Goal: Task Accomplishment & Management: Manage account settings

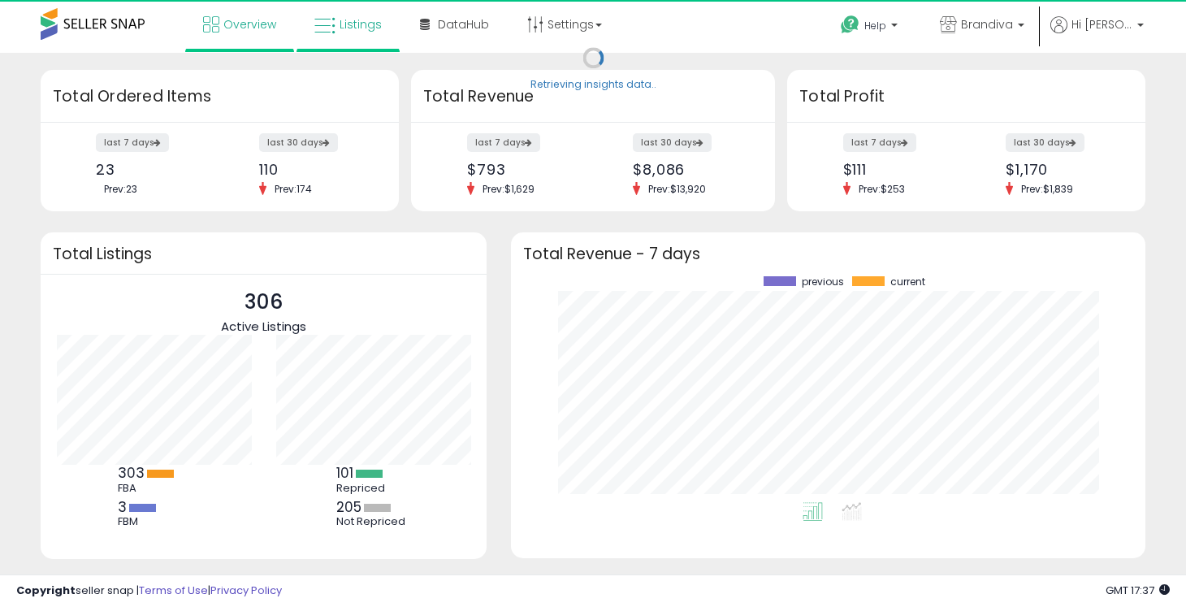
scroll to position [226, 601]
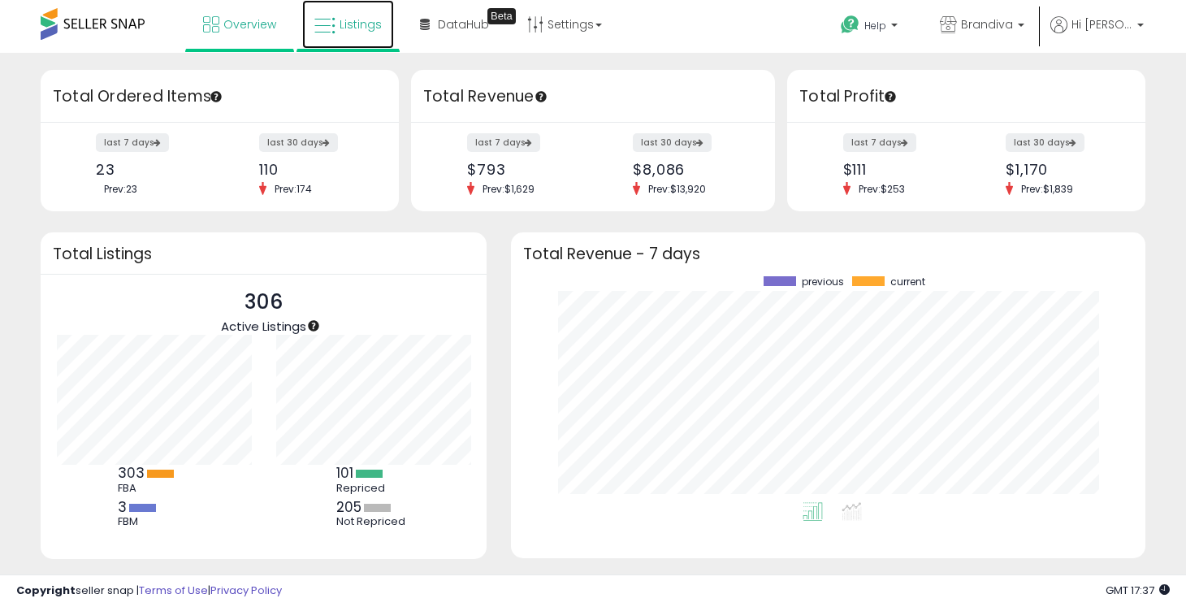
click at [363, 25] on span "Listings" at bounding box center [360, 24] width 42 height 16
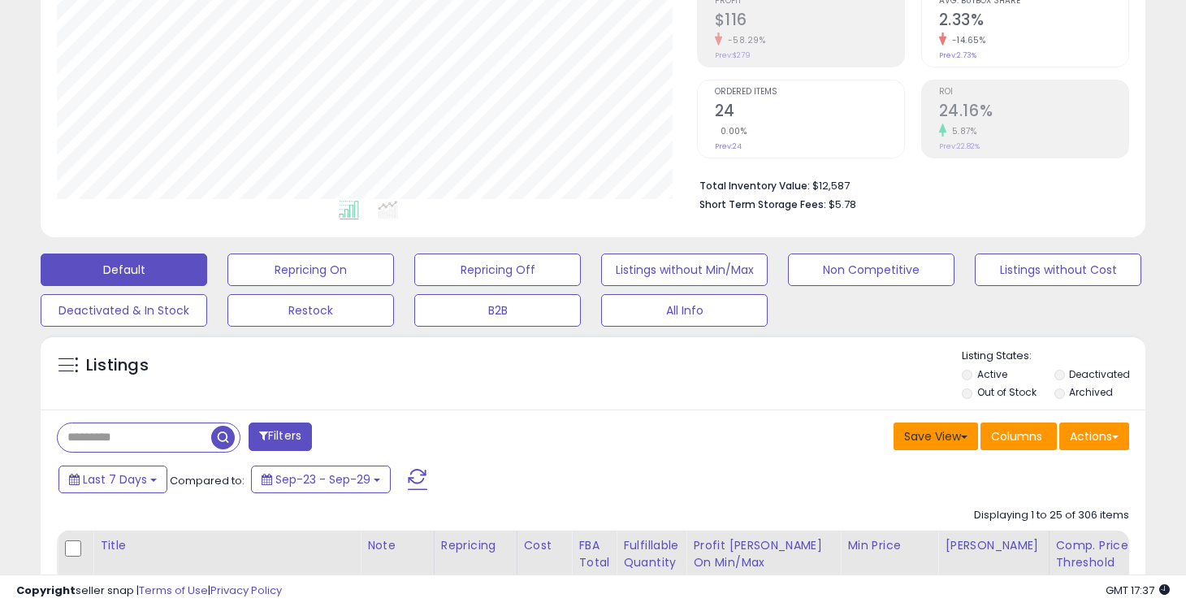
scroll to position [333, 639]
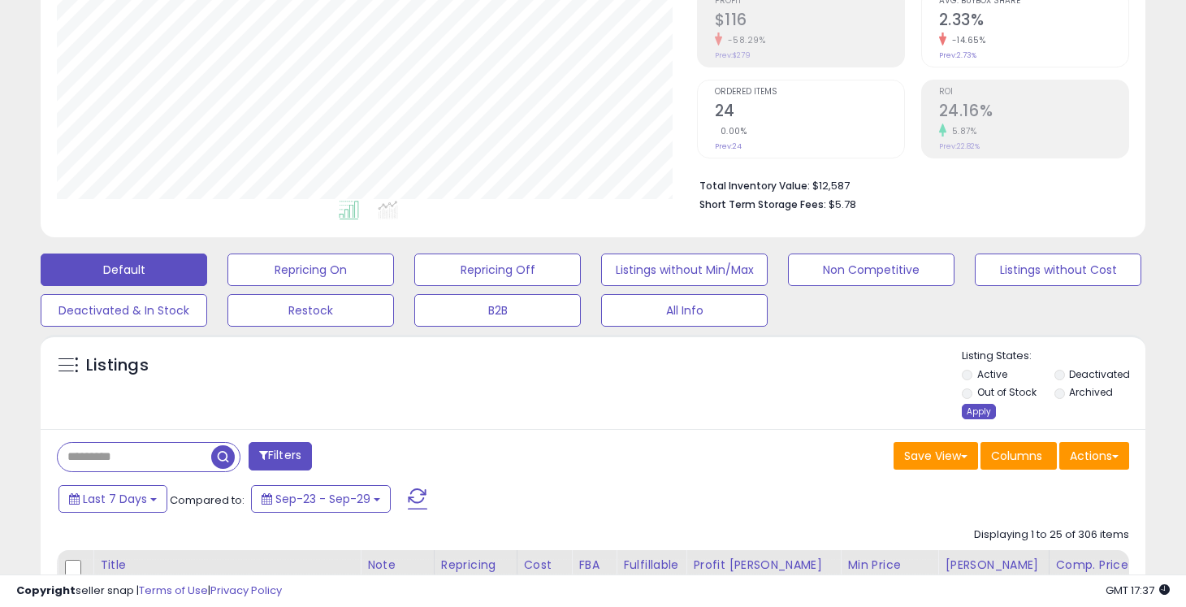
drag, startPoint x: 979, startPoint y: 412, endPoint x: 1150, endPoint y: 184, distance: 285.4
click at [978, 412] on div "Apply" at bounding box center [979, 411] width 34 height 15
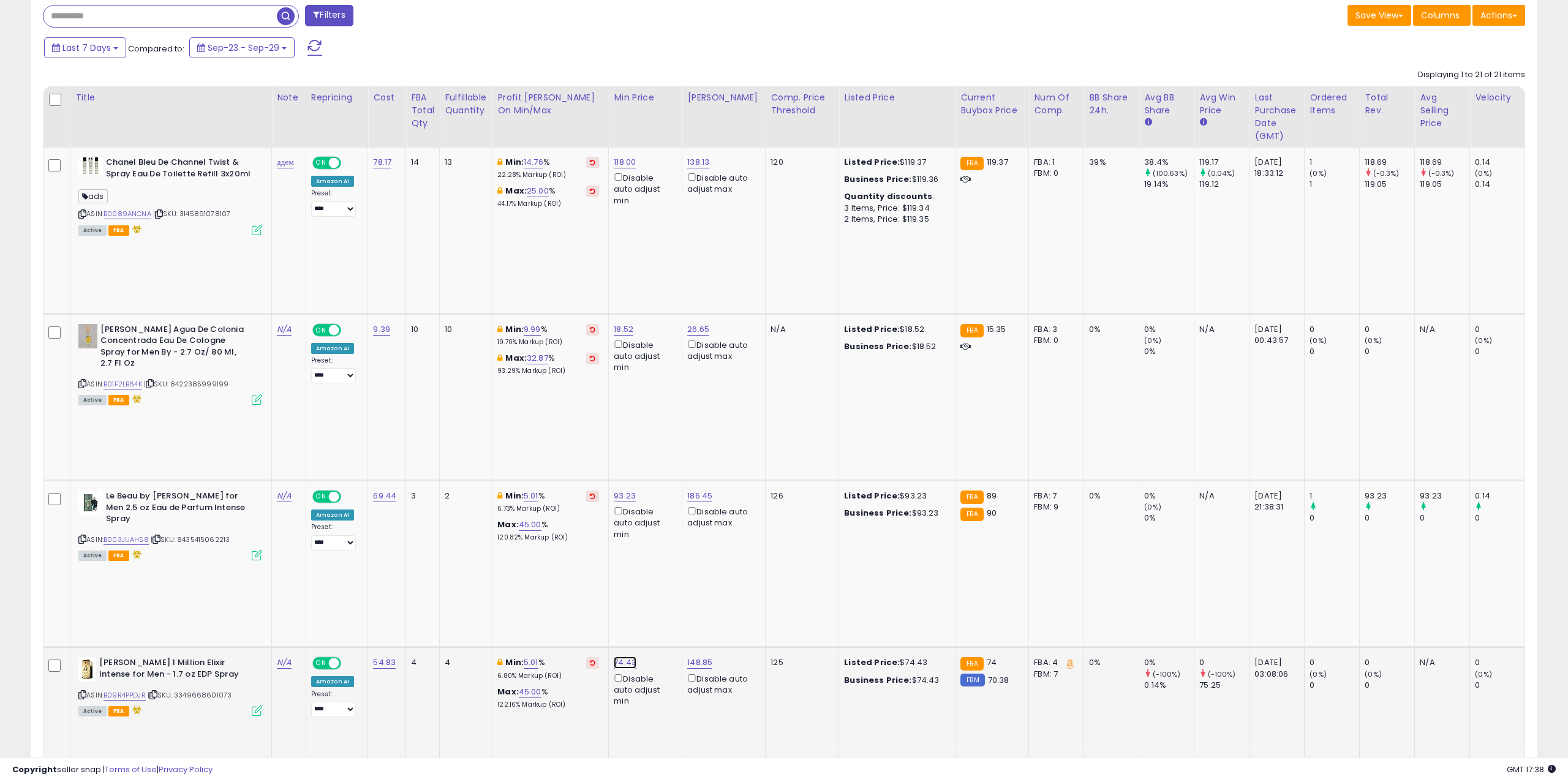
click at [618, 457] on link "74.43" at bounding box center [625, 663] width 23 height 12
drag, startPoint x: 550, startPoint y: 400, endPoint x: 583, endPoint y: 401, distance: 33.0
click at [583, 401] on input "*****" at bounding box center [590, 403] width 109 height 21
type input "**"
type input "*****"
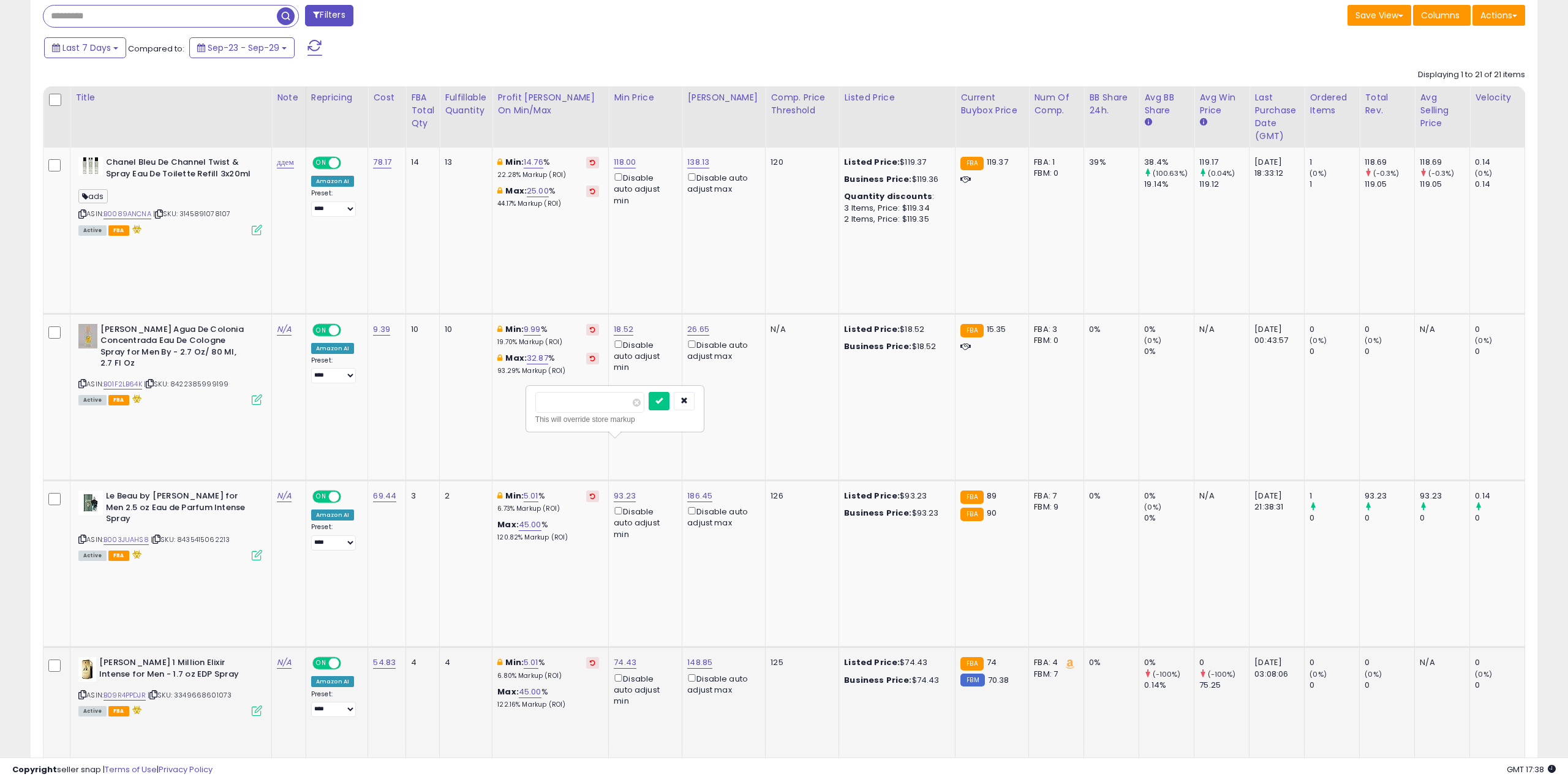
click button "submit" at bounding box center [659, 401] width 21 height 18
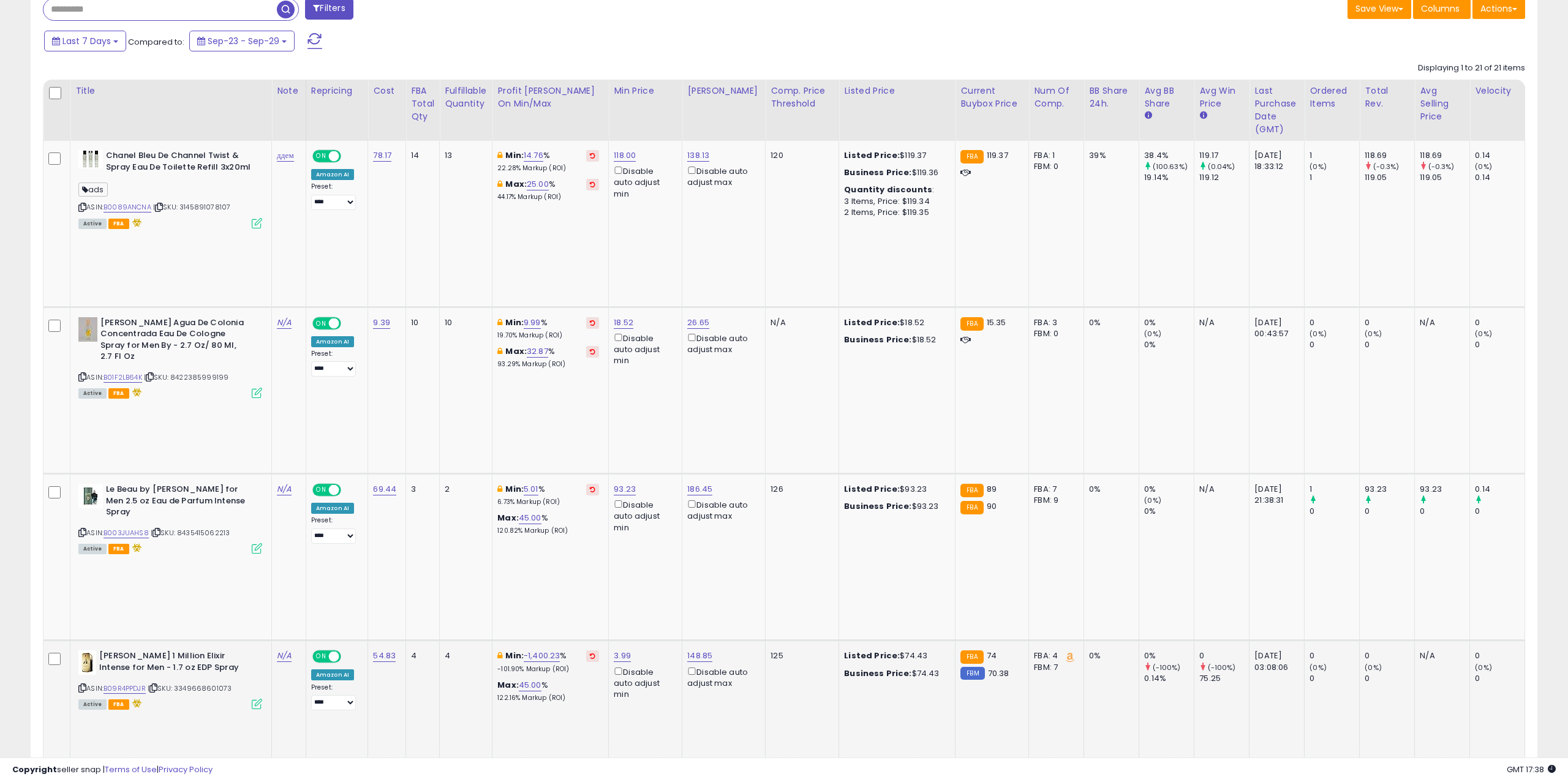
scroll to position [0, 77]
click at [97, 35] on span "Last 7 Days" at bounding box center [87, 41] width 48 height 12
type input "**********"
click at [106, 84] on li "Last 30 Days" at bounding box center [99, 86] width 98 height 17
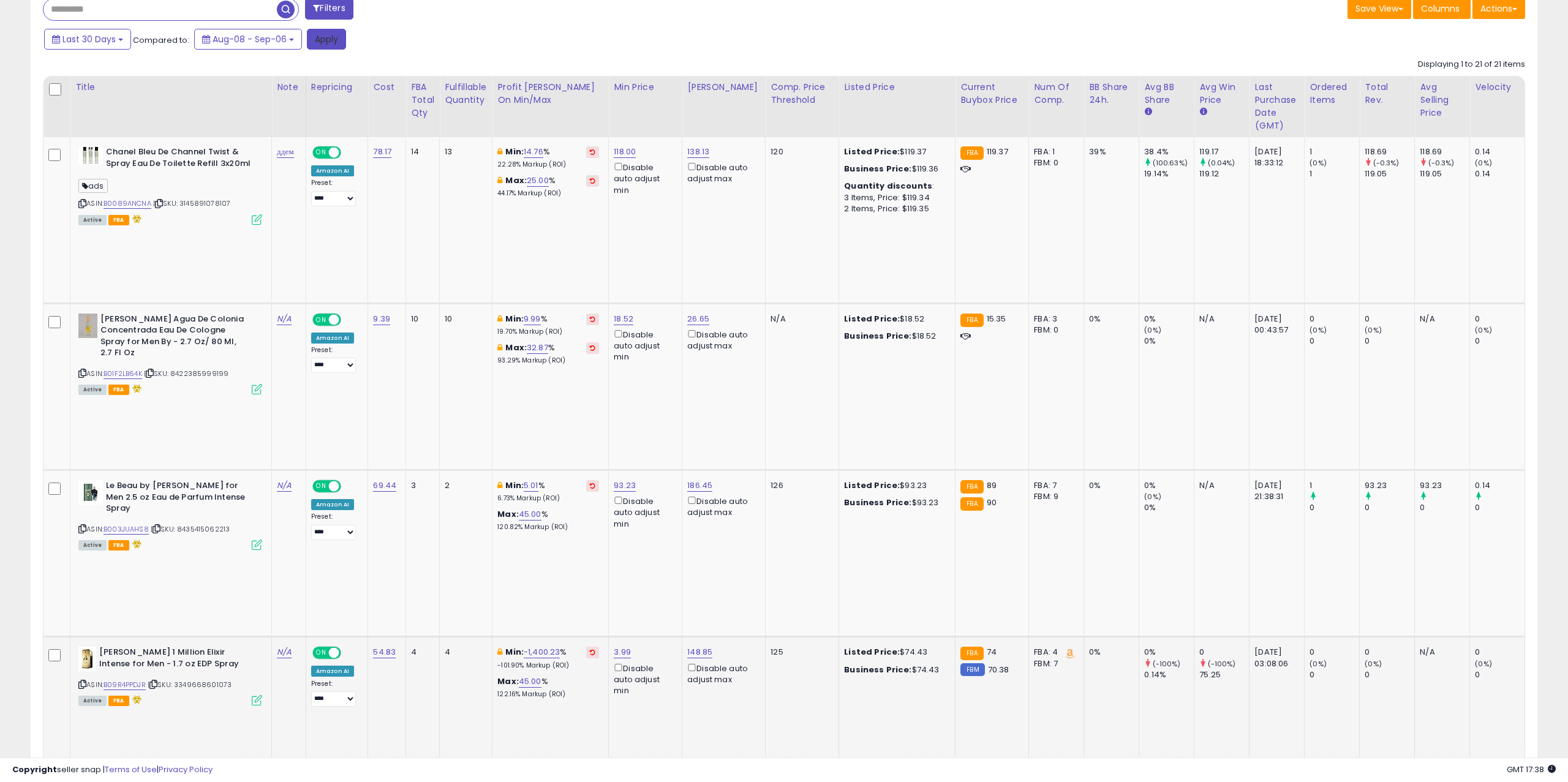
click at [334, 41] on button "Apply" at bounding box center [327, 39] width 39 height 21
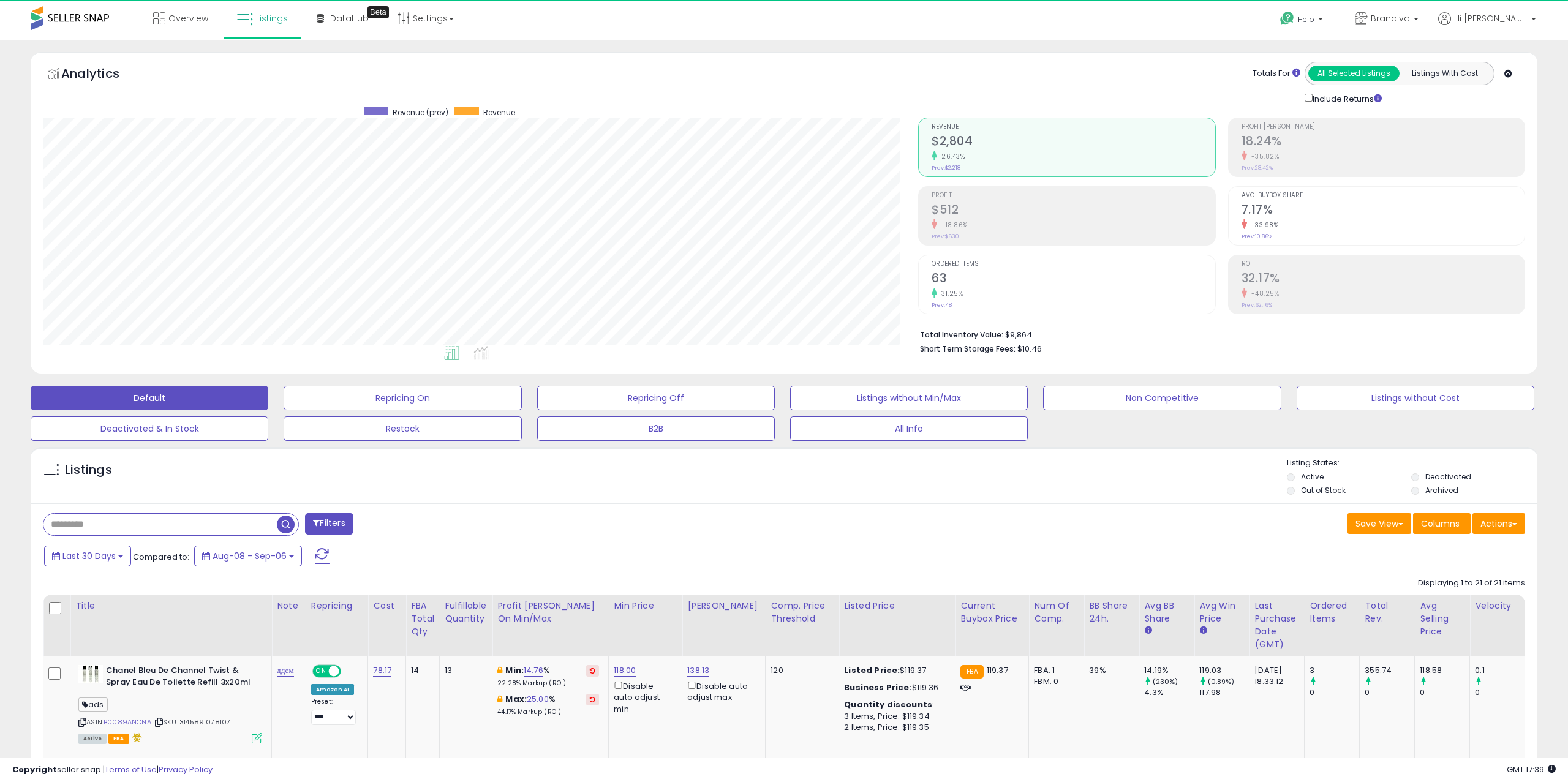
scroll to position [251, 876]
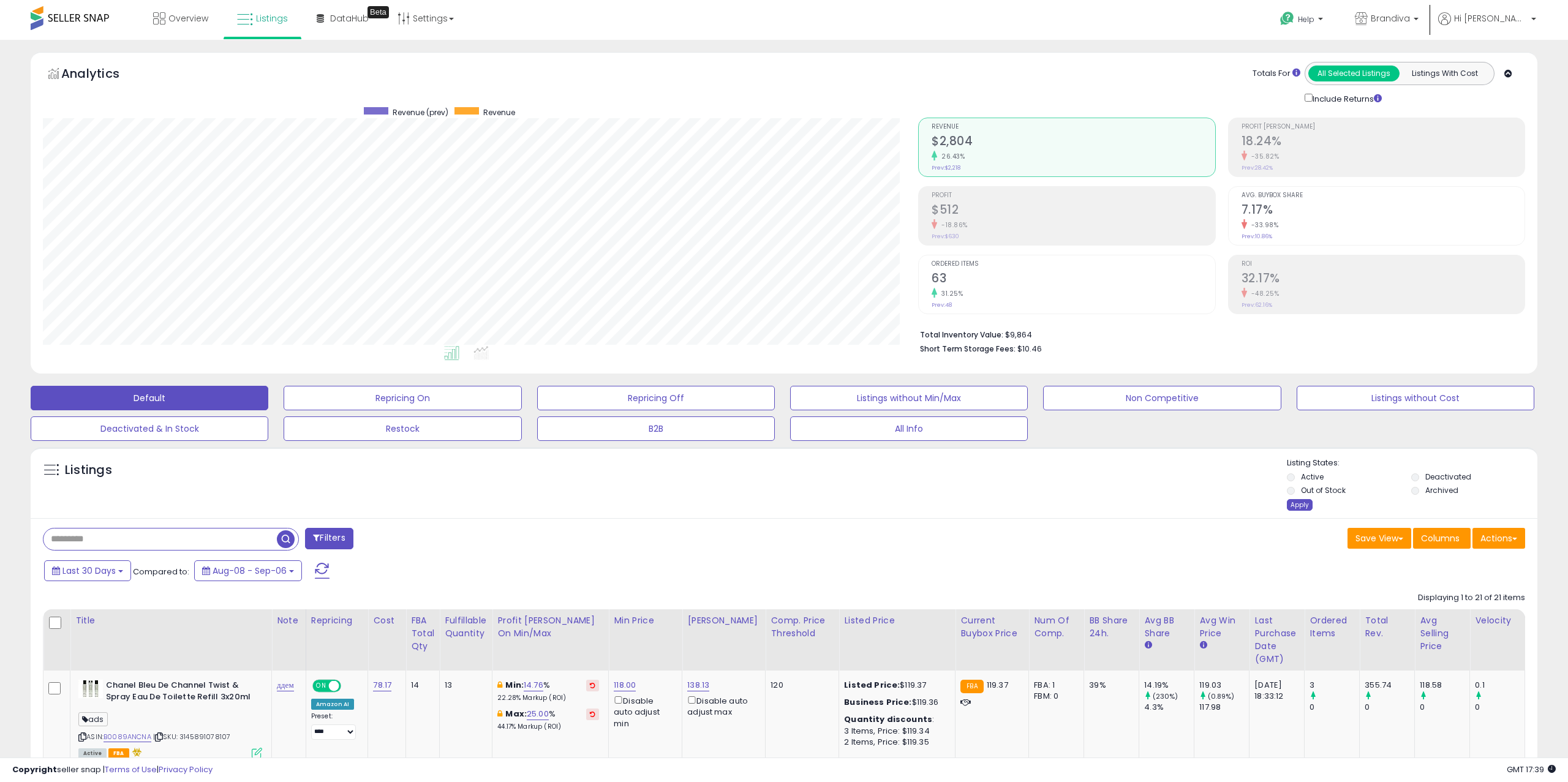
click at [894, 457] on div "Apply" at bounding box center [1300, 504] width 26 height 11
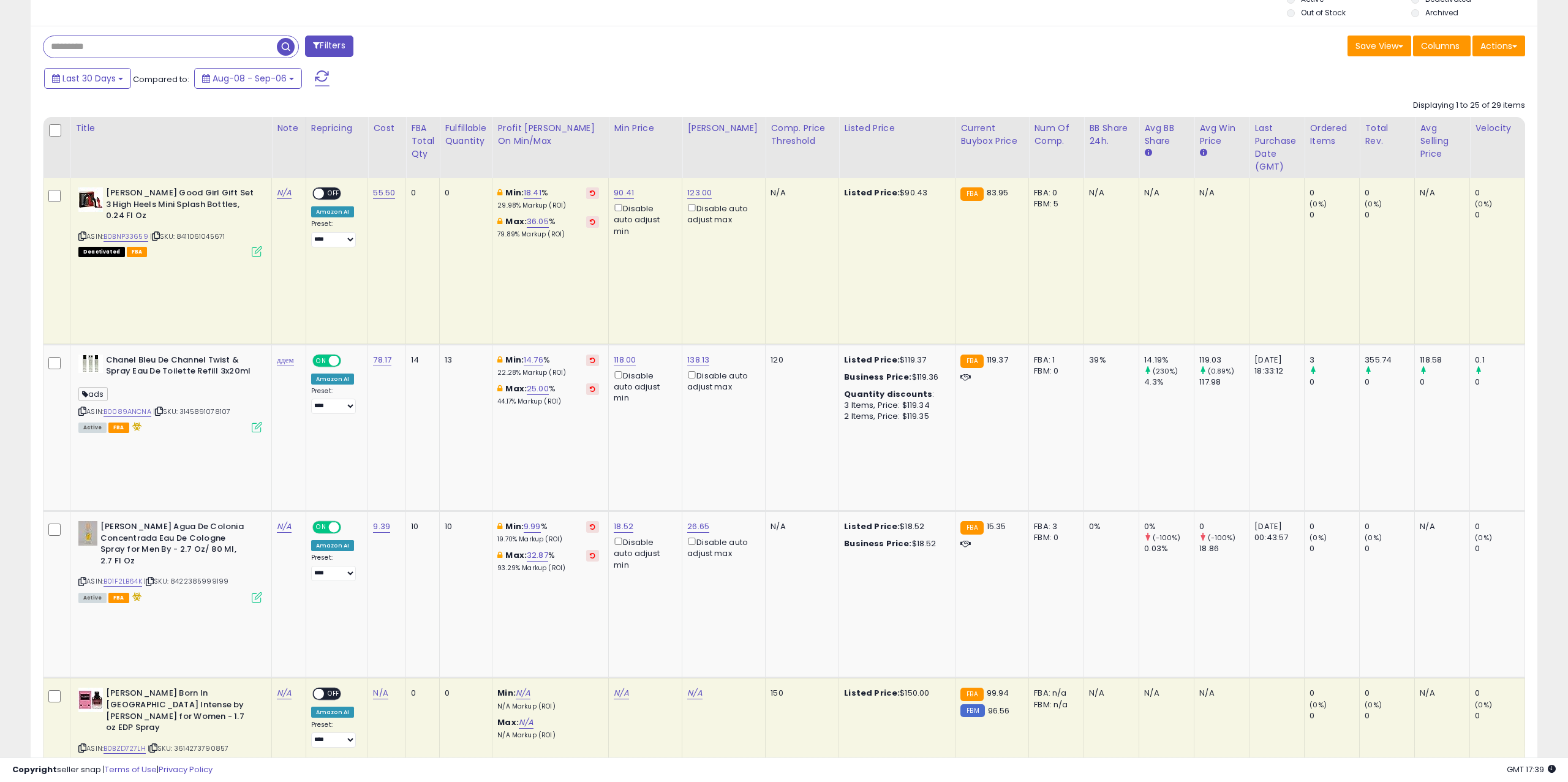
scroll to position [0, 0]
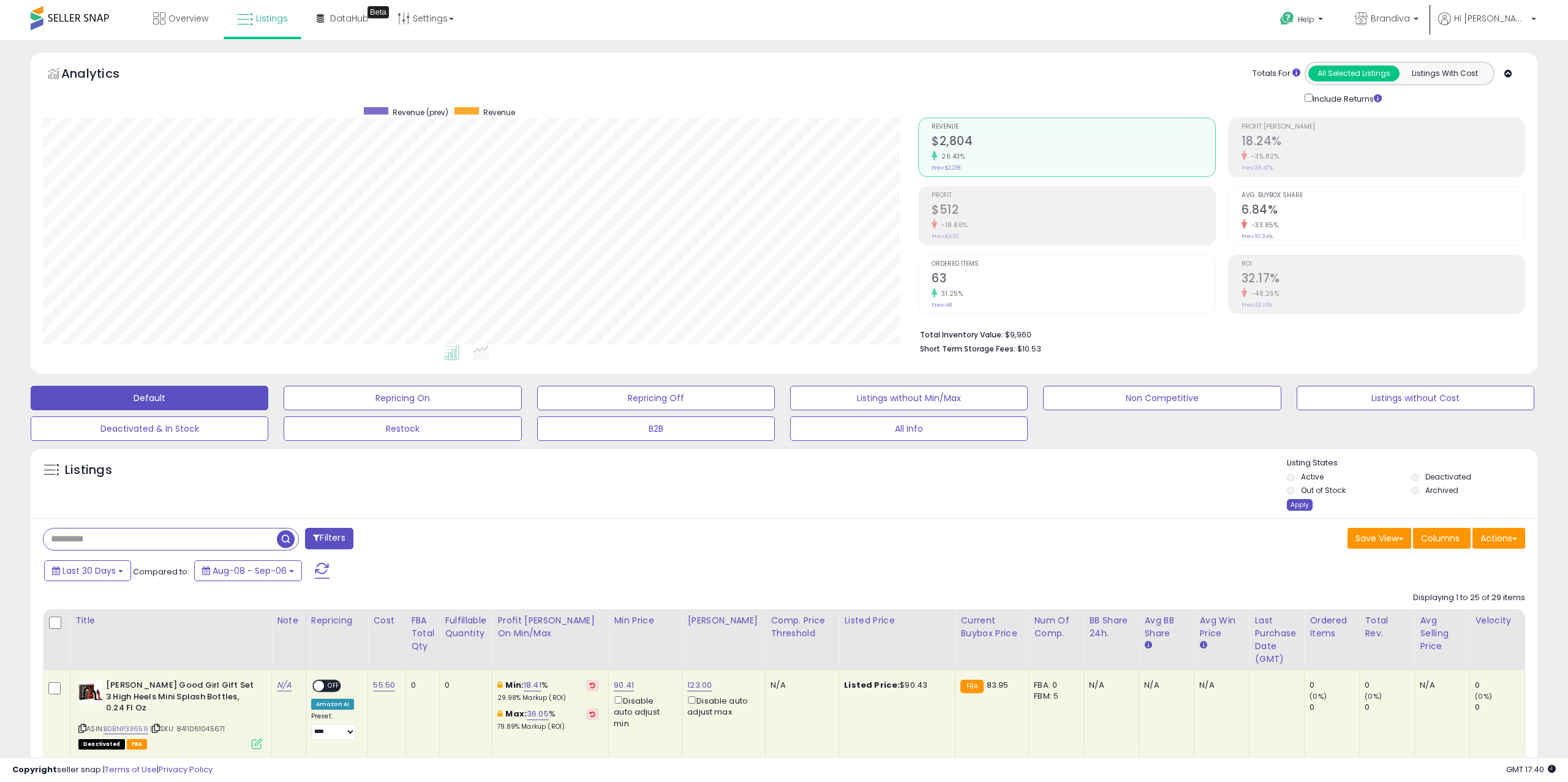
drag, startPoint x: 1300, startPoint y: 507, endPoint x: 1178, endPoint y: 330, distance: 215.0
click at [894, 457] on div "Apply" at bounding box center [1300, 504] width 26 height 11
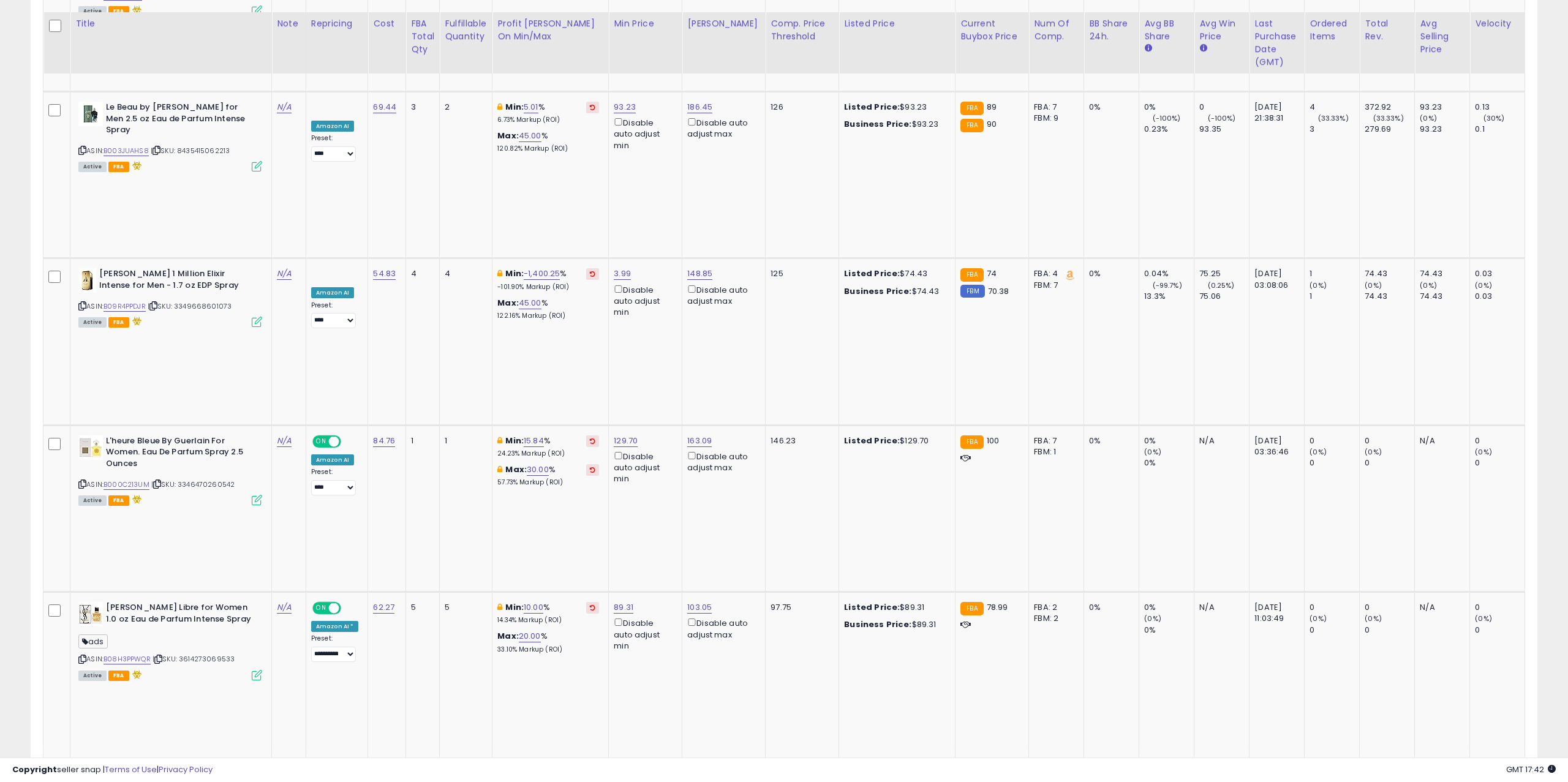
scroll to position [918, 0]
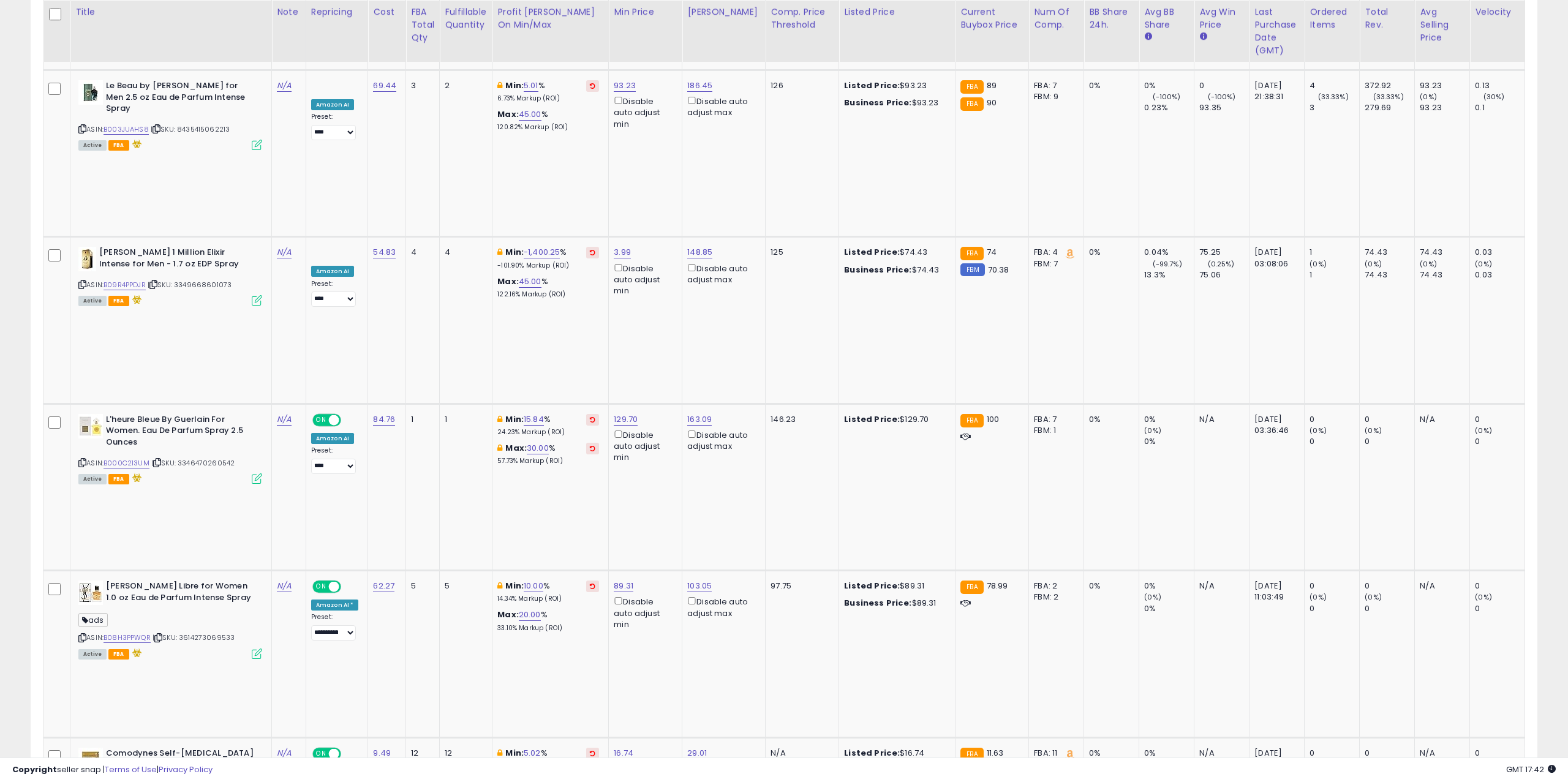
drag, startPoint x: 464, startPoint y: 523, endPoint x: 416, endPoint y: 522, distance: 48.0
type input "*"
click button "submit" at bounding box center [569, 523] width 21 height 18
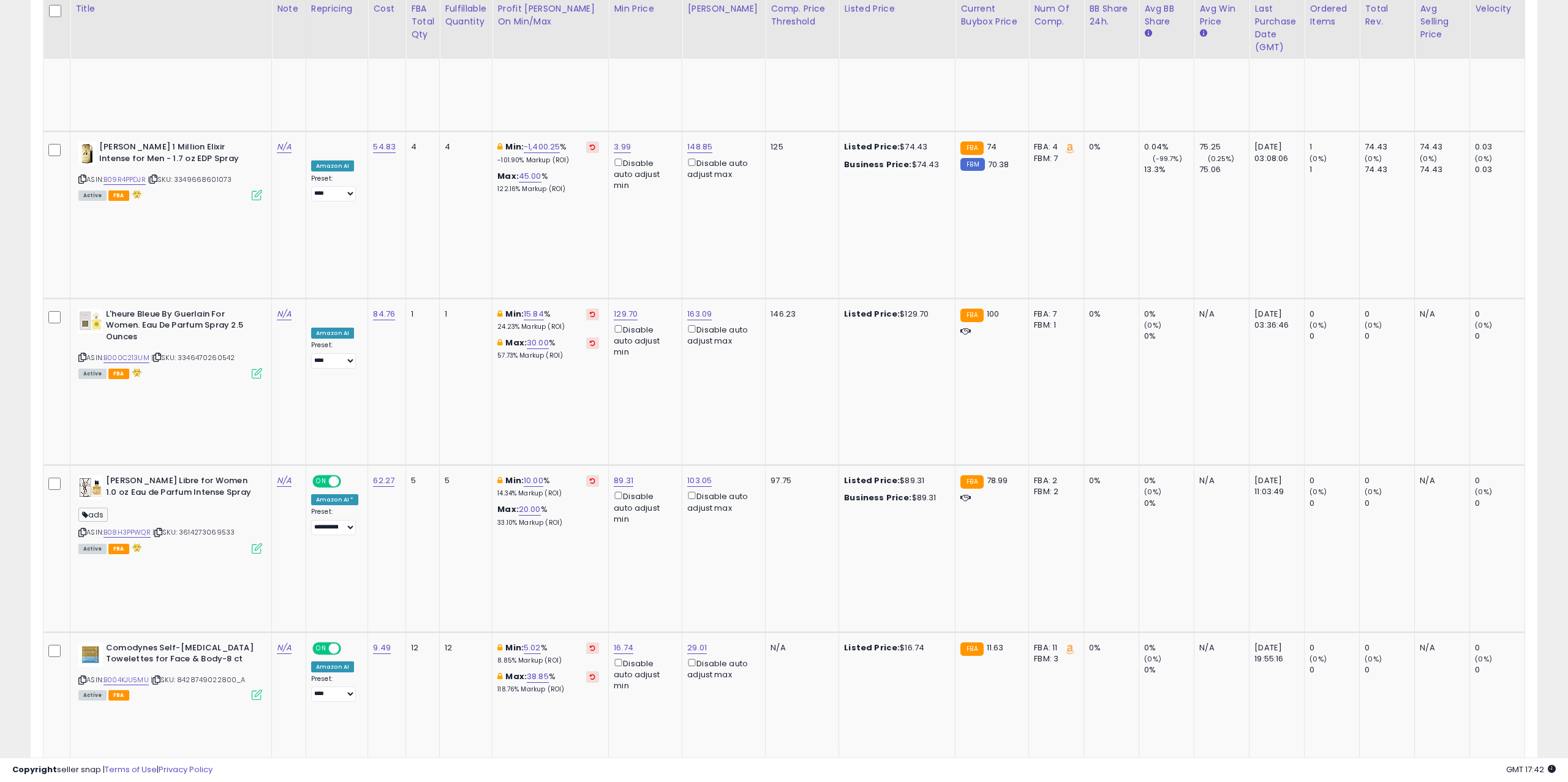
scroll to position [1020, 0]
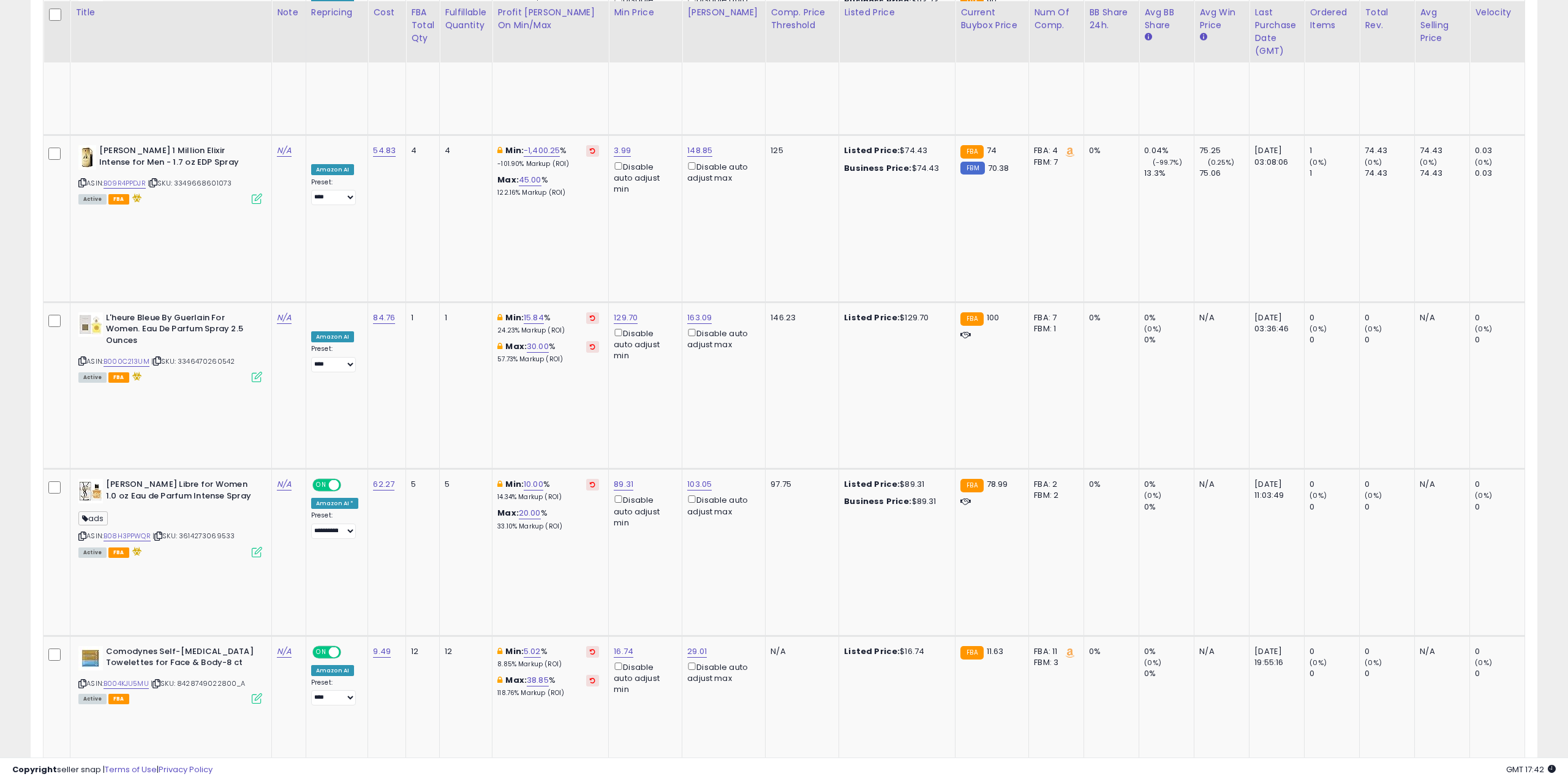
drag, startPoint x: 451, startPoint y: 554, endPoint x: 442, endPoint y: 555, distance: 9.1
click at [440, 457] on input "*****" at bounding box center [493, 554] width 109 height 21
type input "*****"
click at [572, 457] on button "submit" at bounding box center [563, 553] width 21 height 18
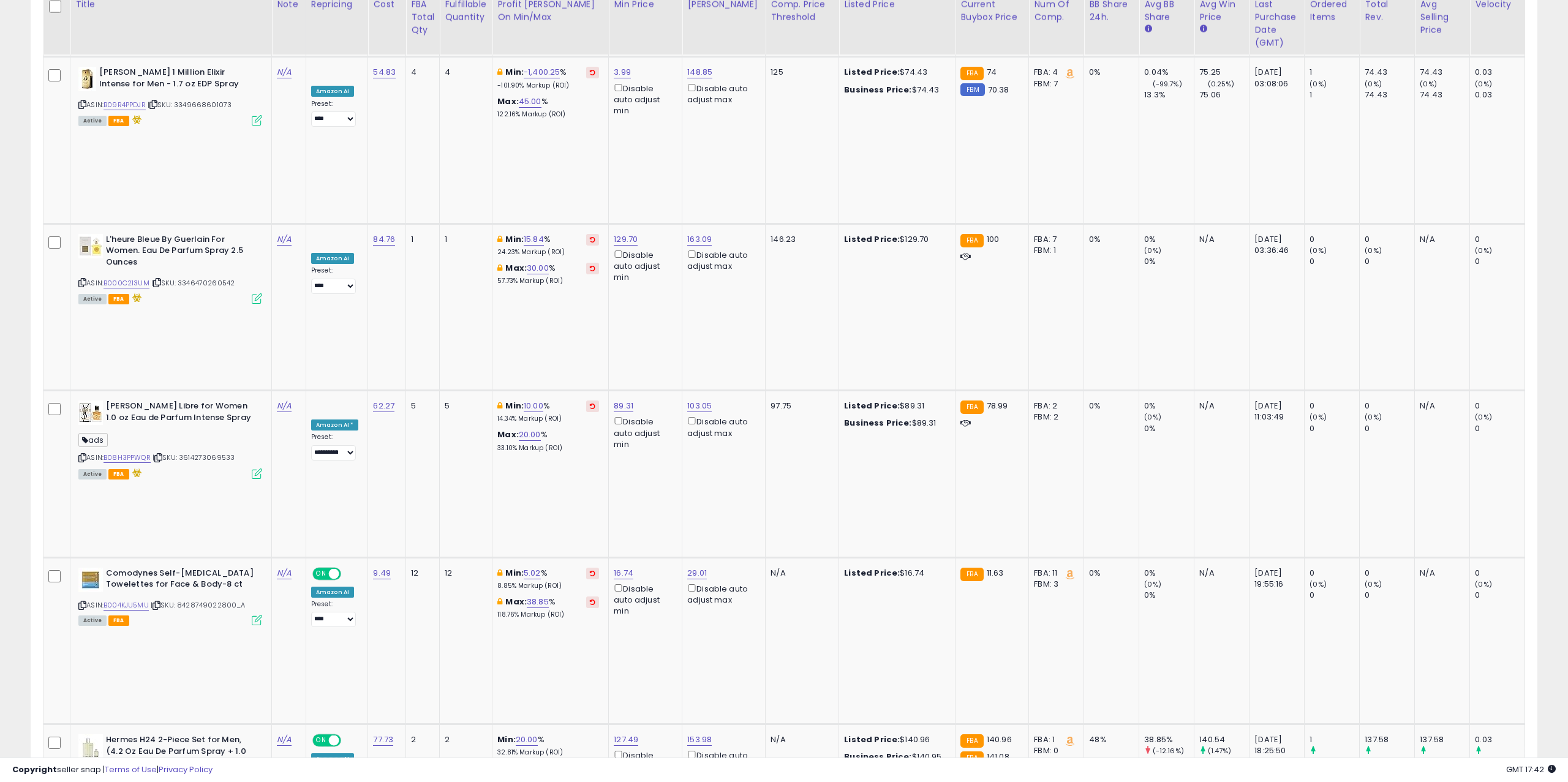
scroll to position [1096, 0]
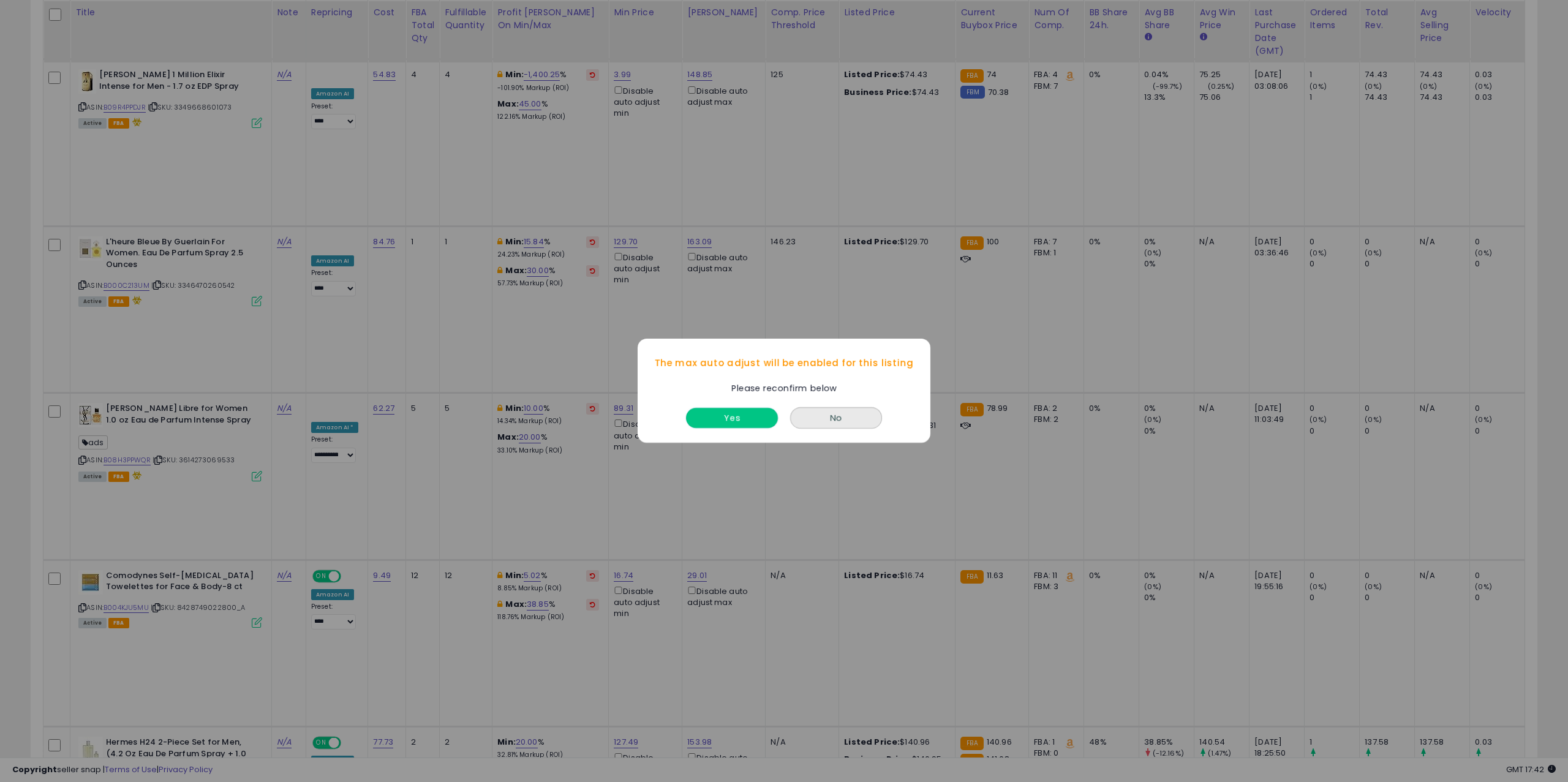
click at [750, 416] on button "Yes" at bounding box center [732, 419] width 92 height 20
click at [729, 412] on button "Yes" at bounding box center [732, 419] width 92 height 20
click at [744, 425] on button "Yes" at bounding box center [732, 419] width 92 height 20
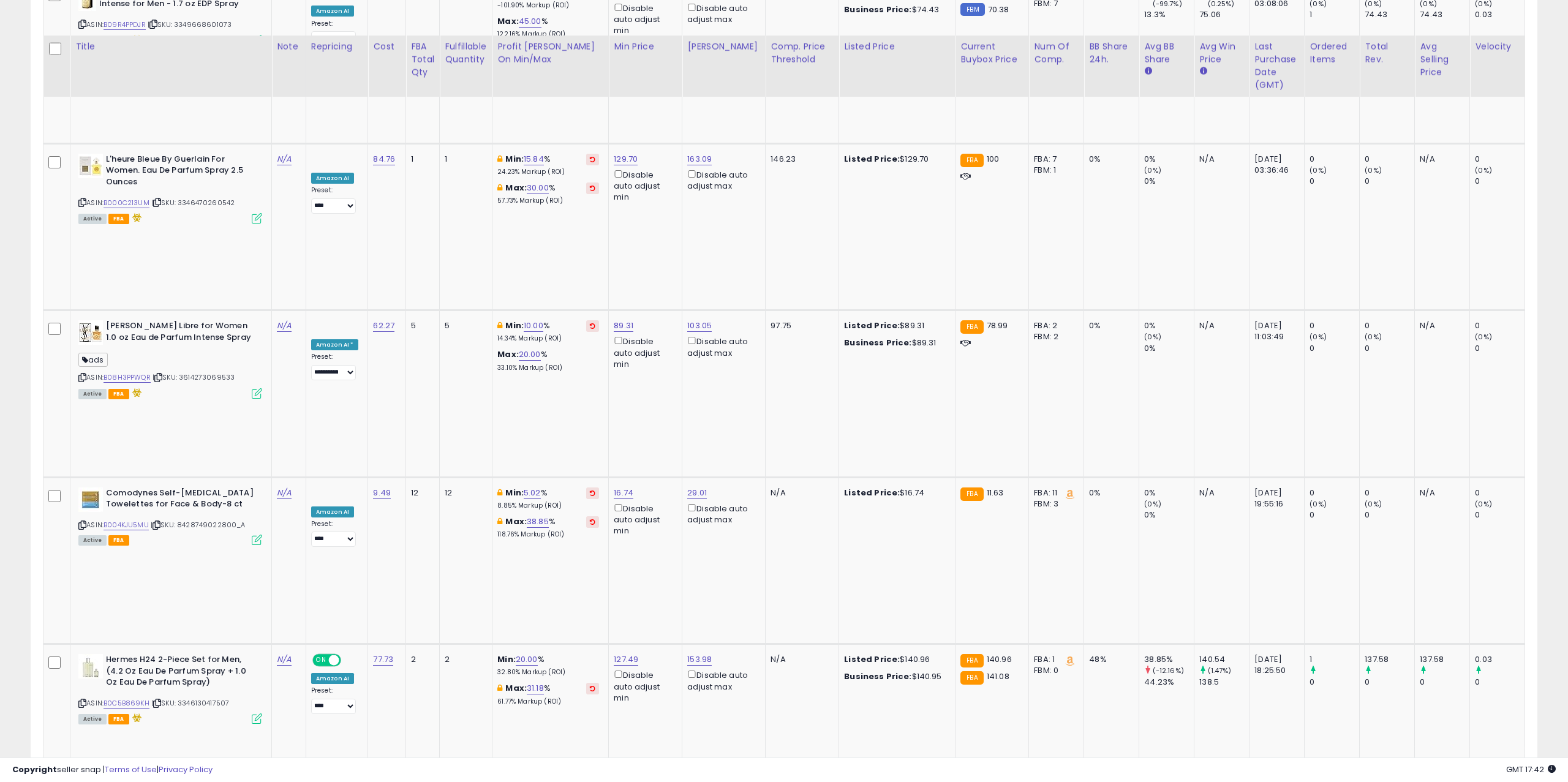
scroll to position [1319, 0]
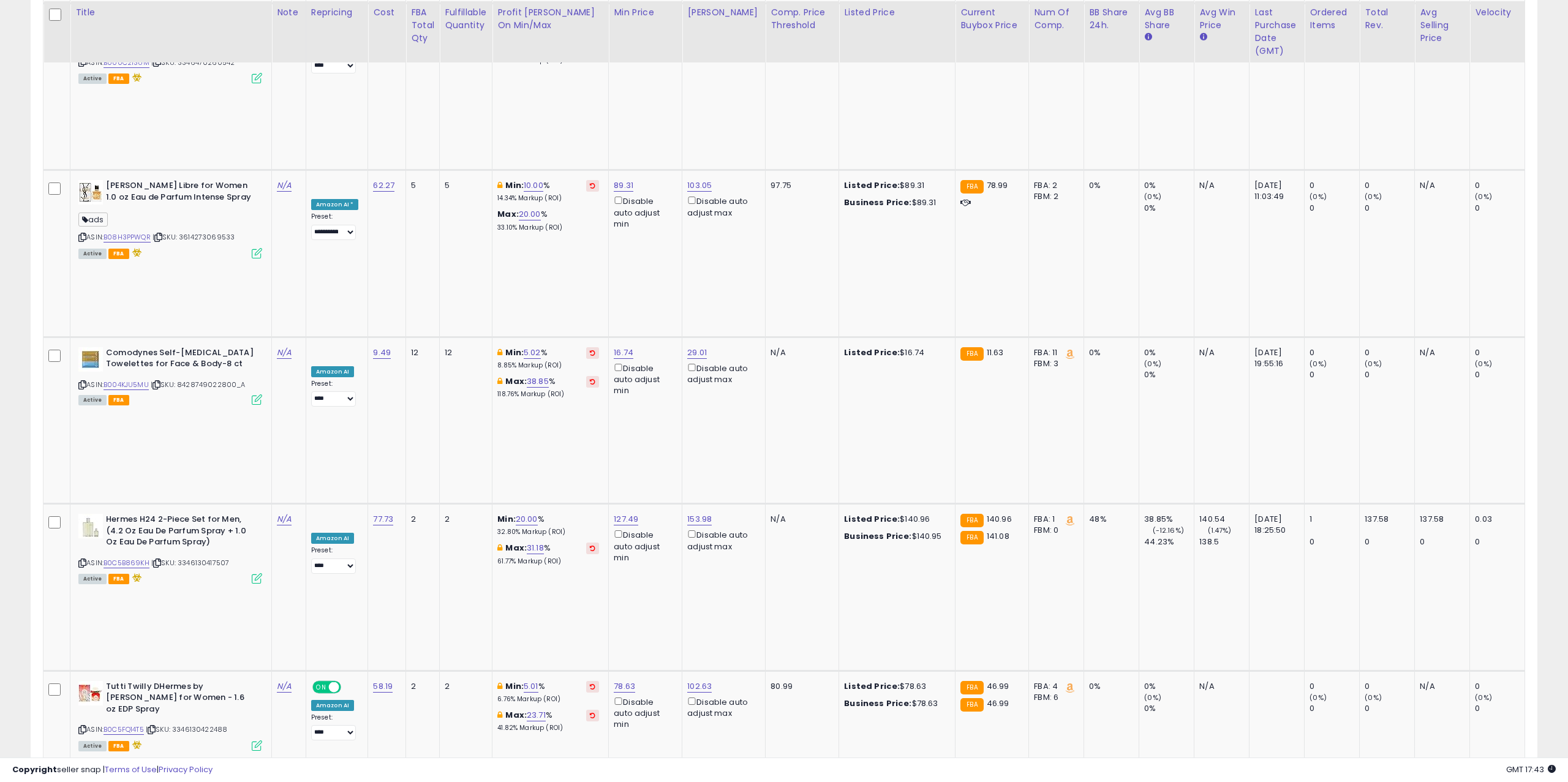
drag, startPoint x: 491, startPoint y: 339, endPoint x: 417, endPoint y: 341, distance: 74.0
type input "*"
click button "submit" at bounding box center [570, 340] width 21 height 18
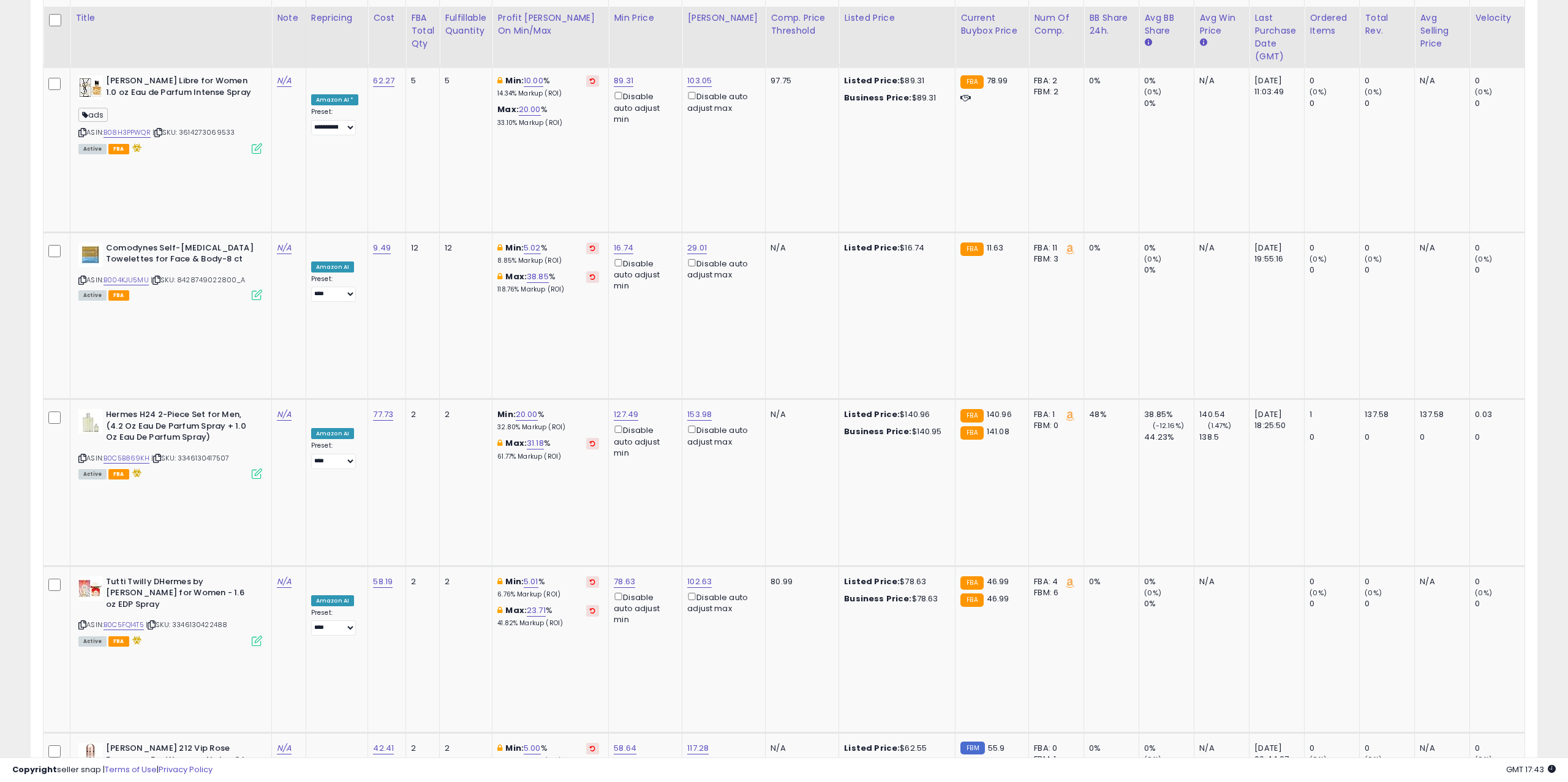
scroll to position [1430, 0]
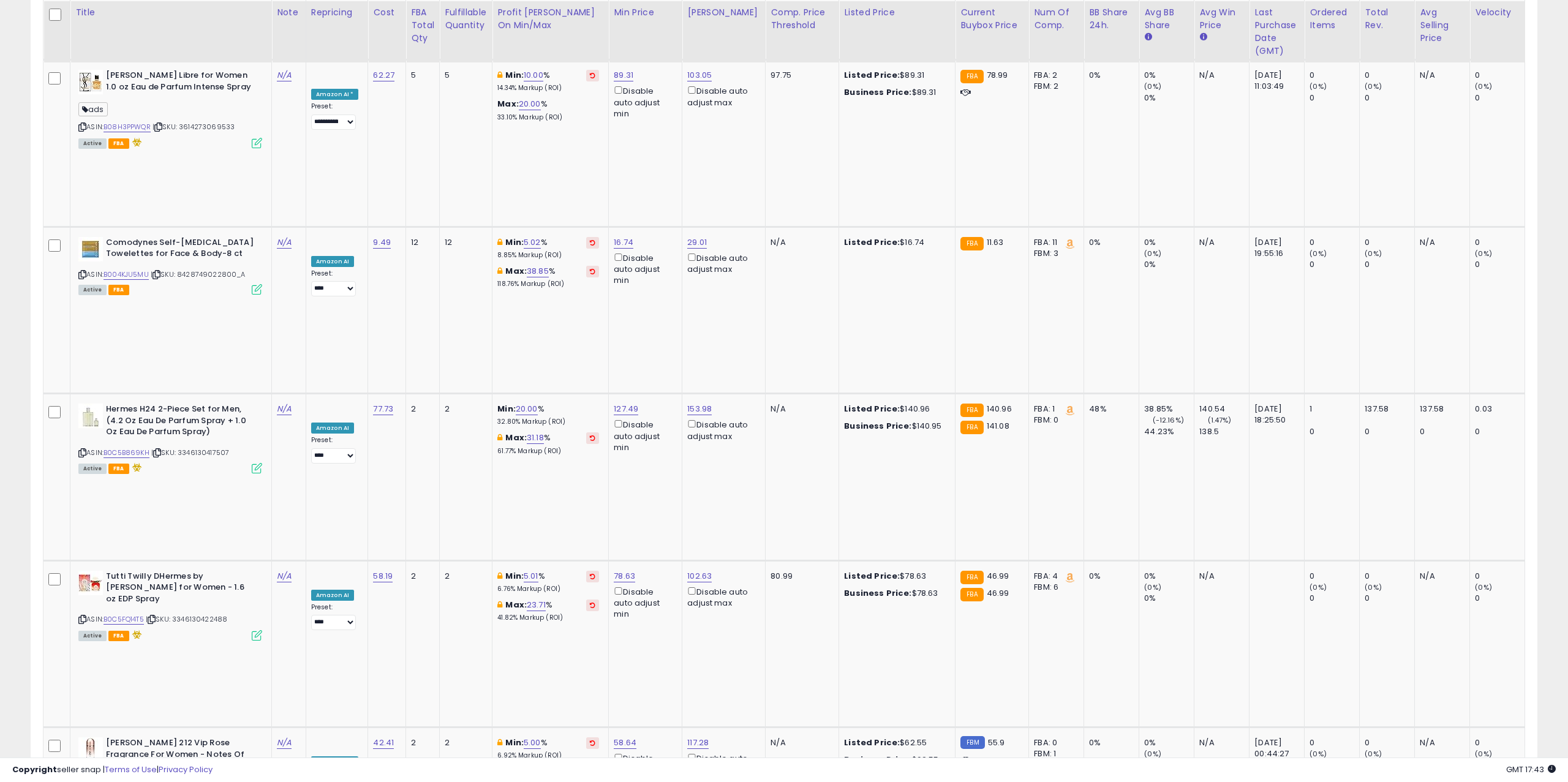
drag, startPoint x: 439, startPoint y: 474, endPoint x: 416, endPoint y: 474, distance: 23.0
type input "*"
click button "submit" at bounding box center [568, 473] width 21 height 18
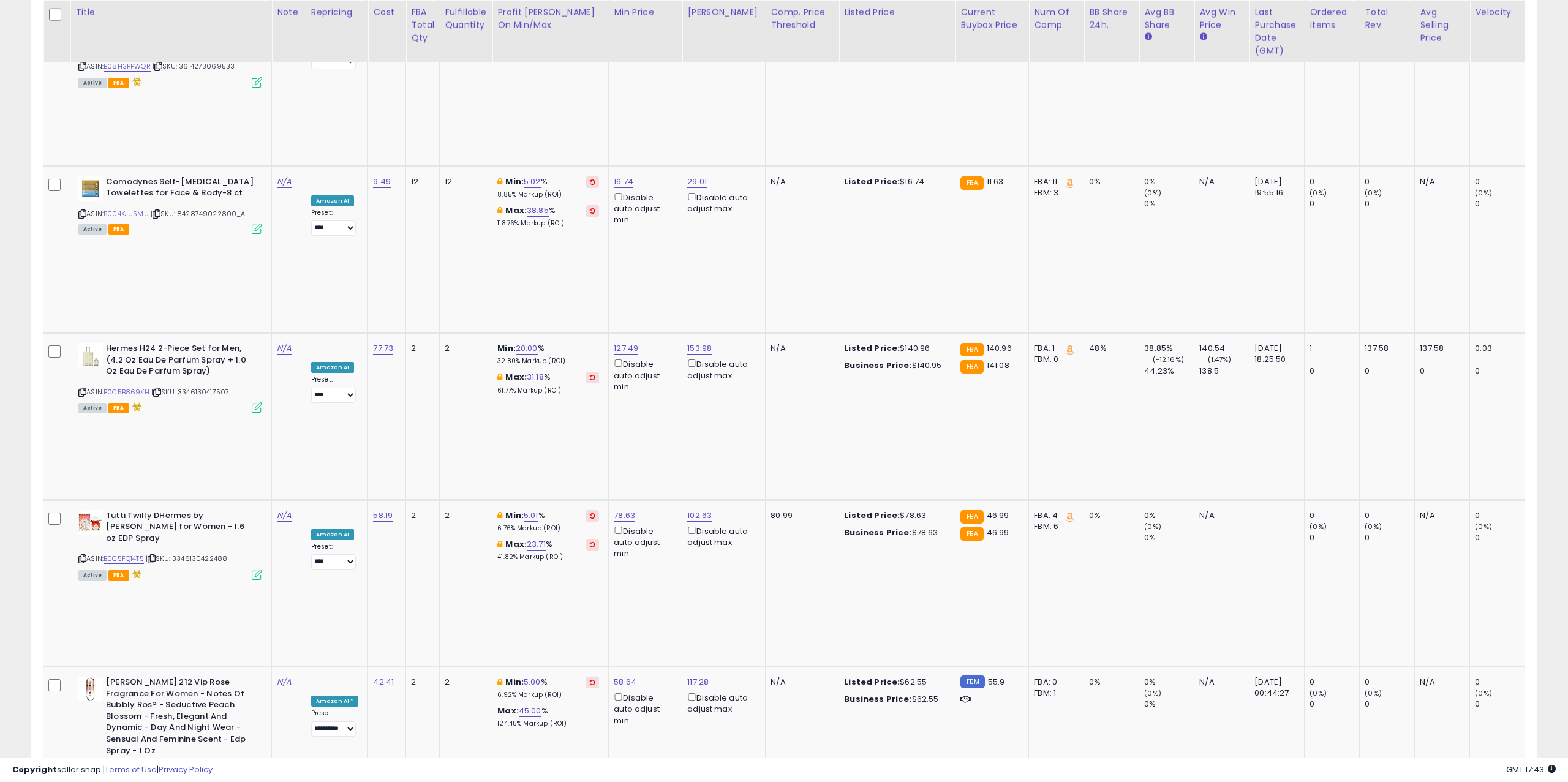
scroll to position [1502, 0]
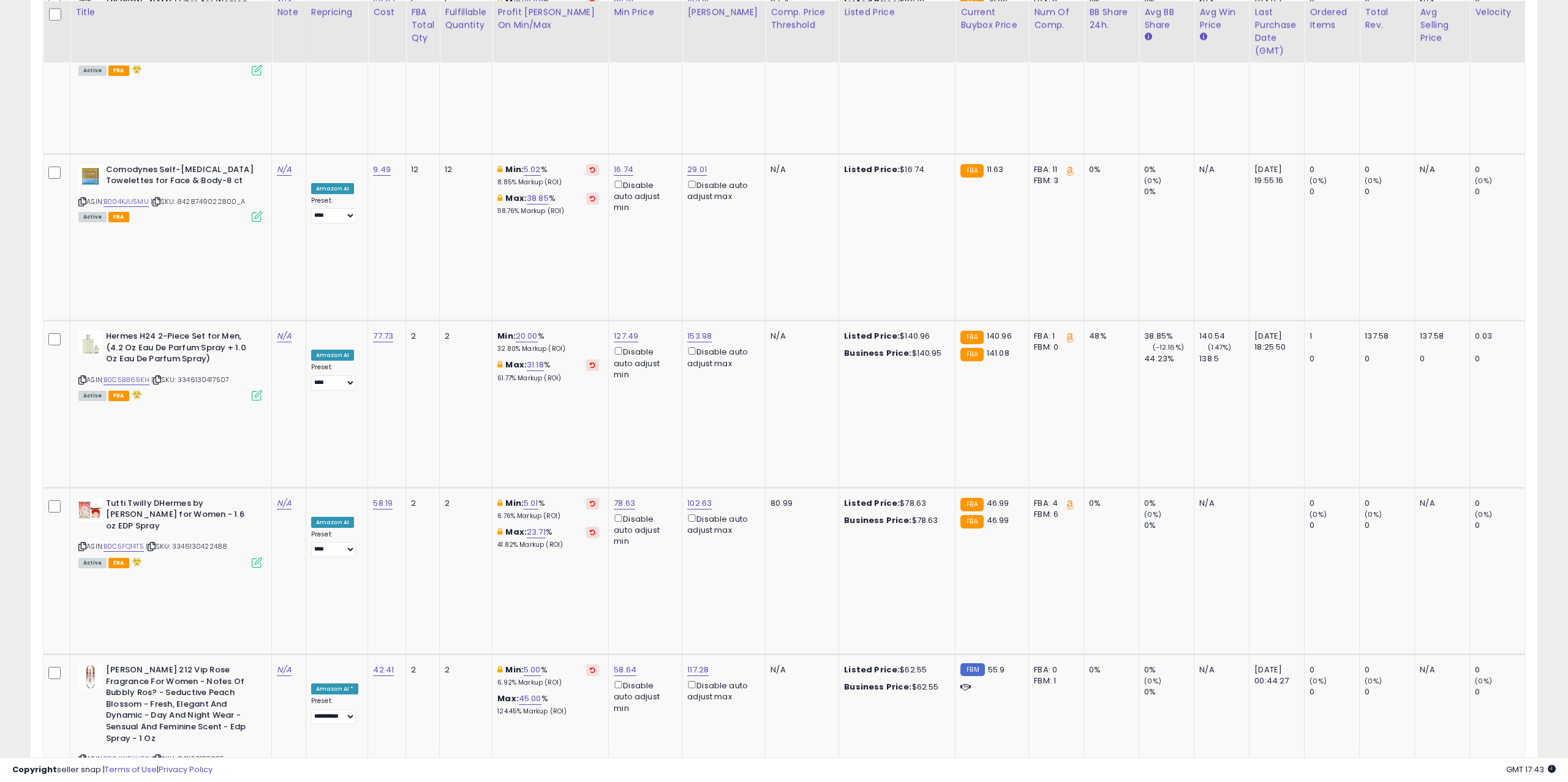
select select "****"
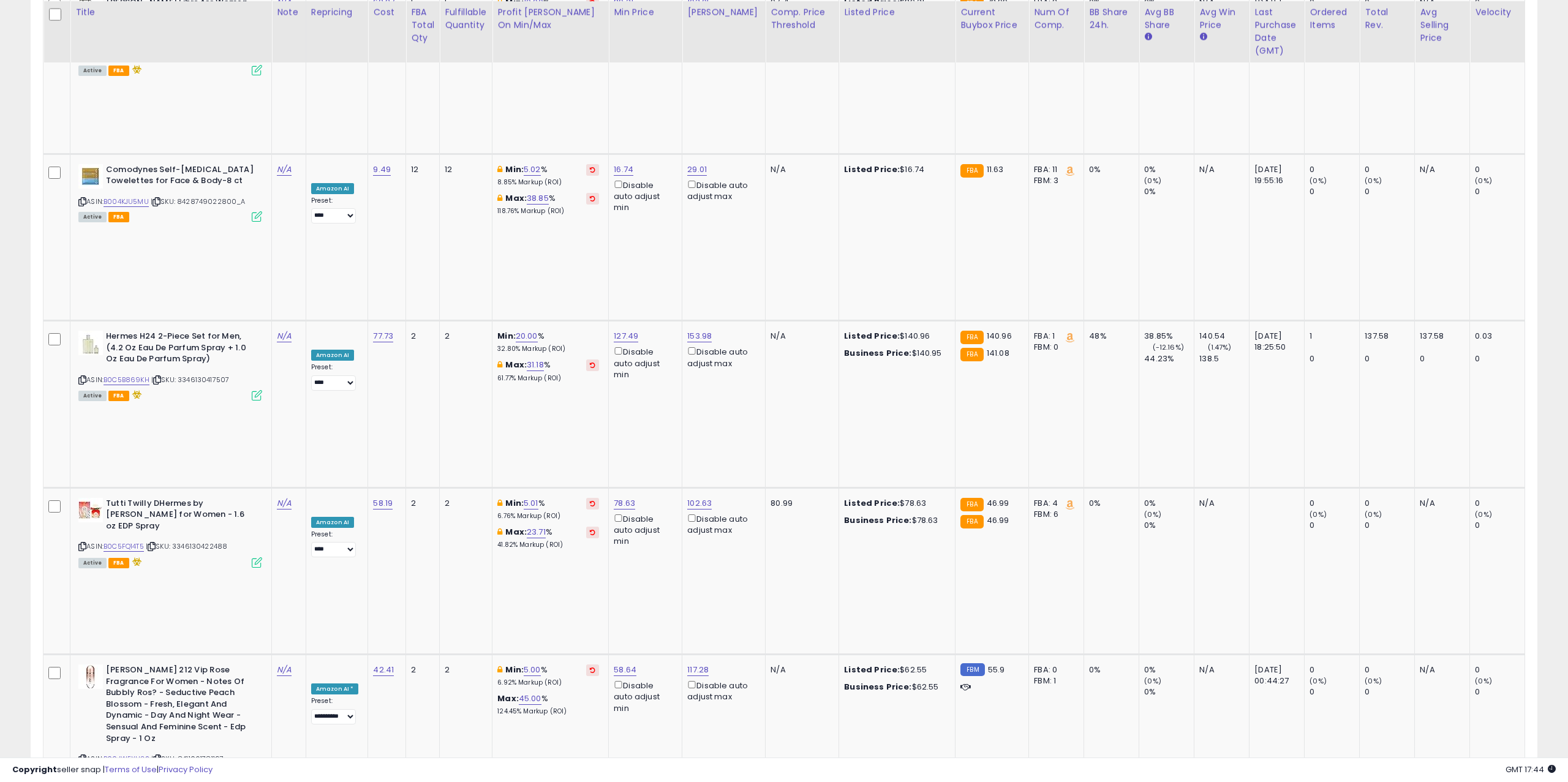
select select "****"
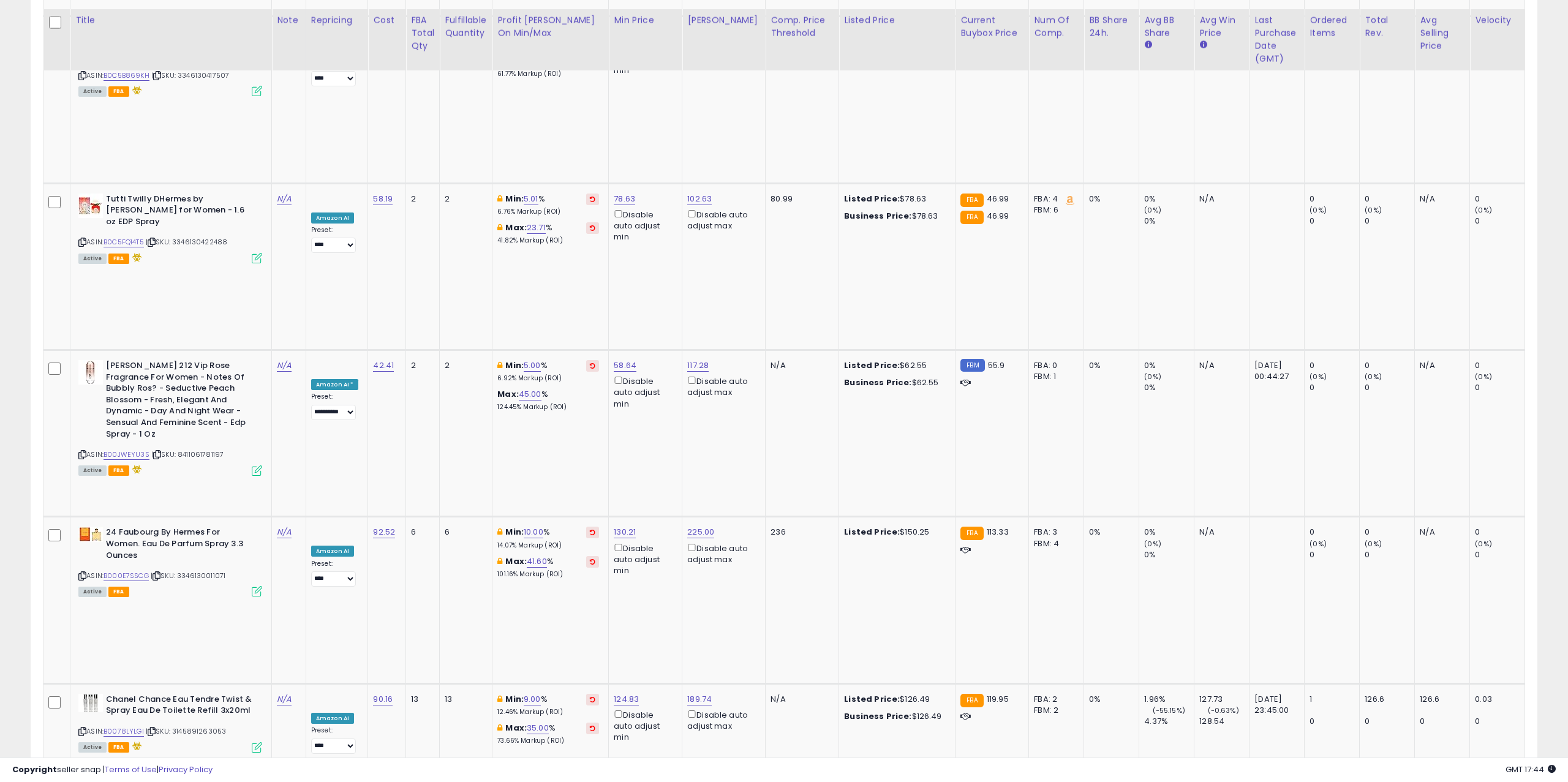
scroll to position [1814, 0]
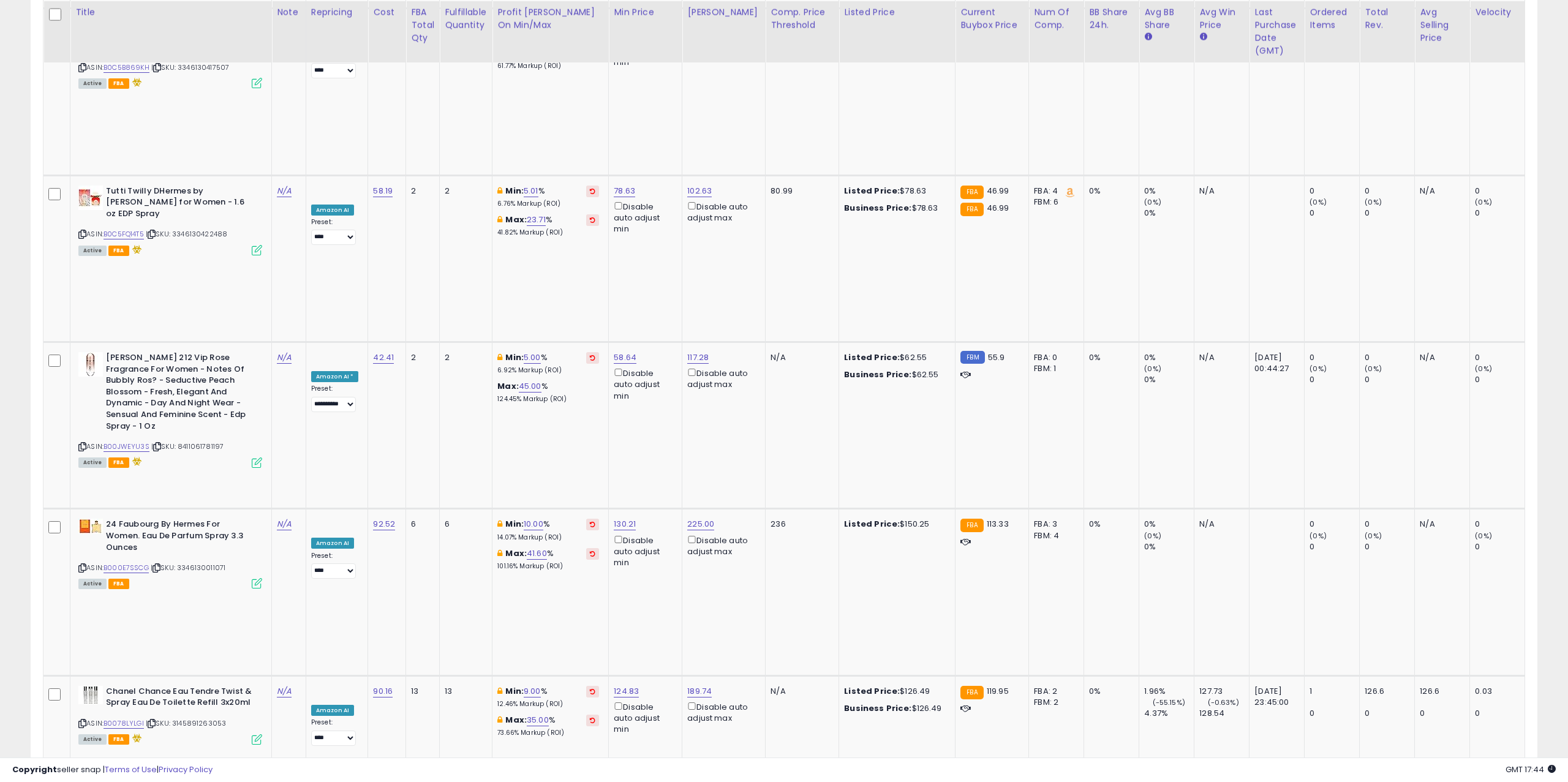
drag, startPoint x: 489, startPoint y: 341, endPoint x: 422, endPoint y: 339, distance: 67.0
click at [422, 339] on tbody "Chanel Bleu De Channel Twist & Spray Eau De Toilette Refill 3x20ml ads ASIN: B0…" at bounding box center [1324, 593] width 2560 height 3504
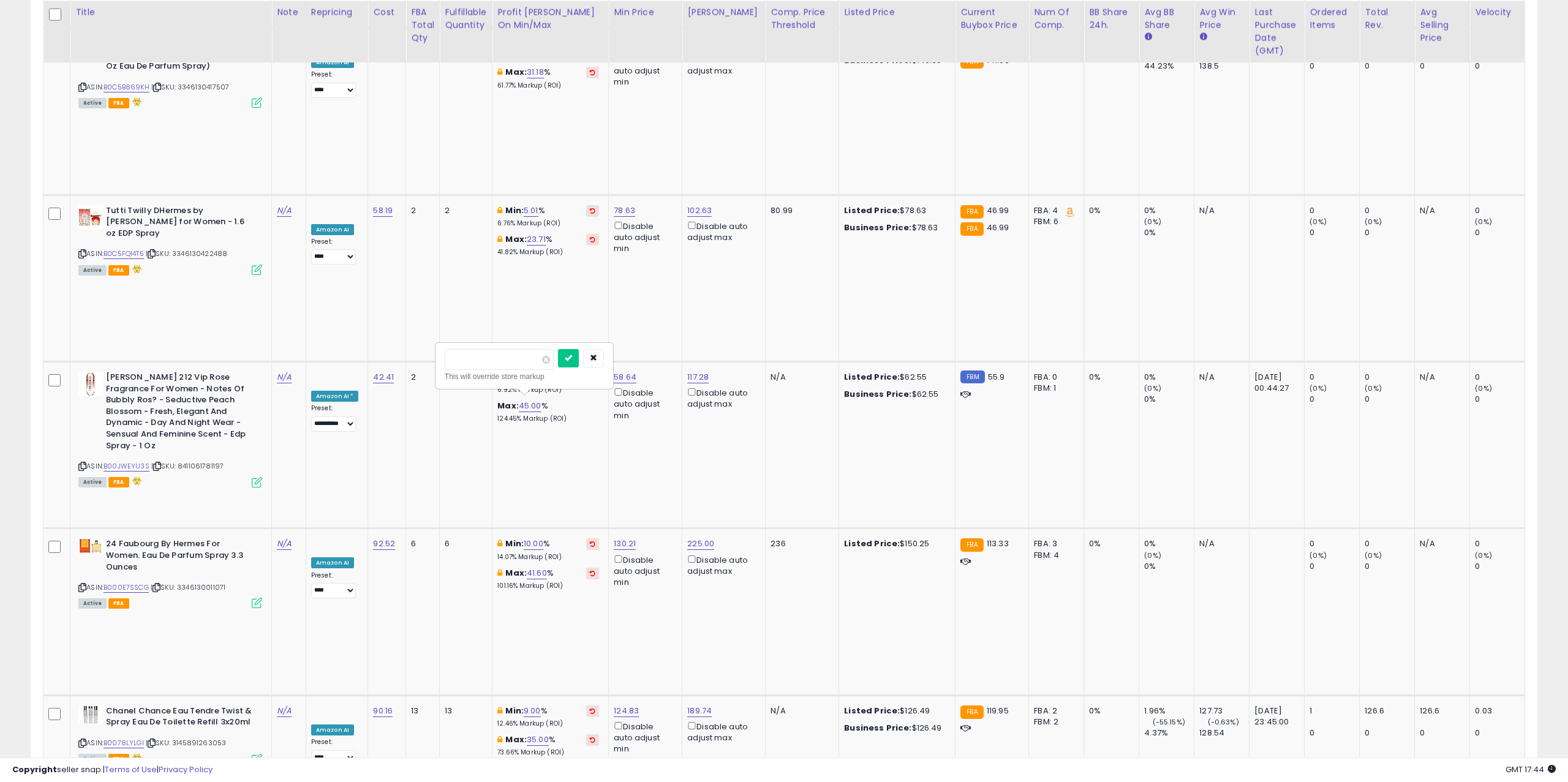
scroll to position [1793, 0]
type input "*"
click button "submit" at bounding box center [569, 360] width 21 height 18
click at [459, 435] on input "*****" at bounding box center [500, 440] width 109 height 21
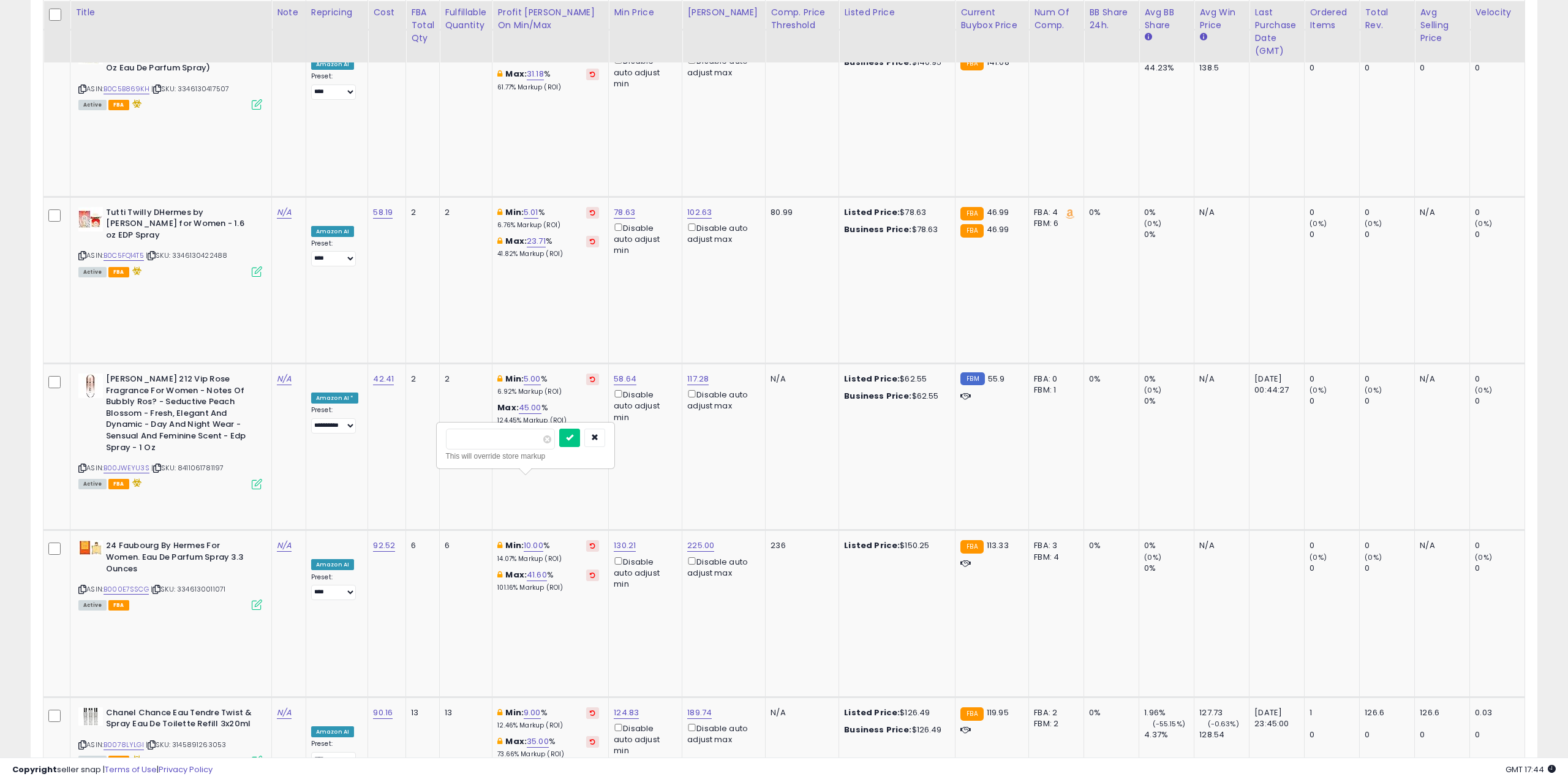
drag, startPoint x: 489, startPoint y: 437, endPoint x: 391, endPoint y: 435, distance: 98.0
click at [392, 435] on tbody "Chanel Bleu De Channel Twist & Spray Eau De Toilette Refill 3x20ml ads ASIN: B0…" at bounding box center [1324, 615] width 2560 height 3504
type input "*"
click button "submit" at bounding box center [570, 438] width 21 height 18
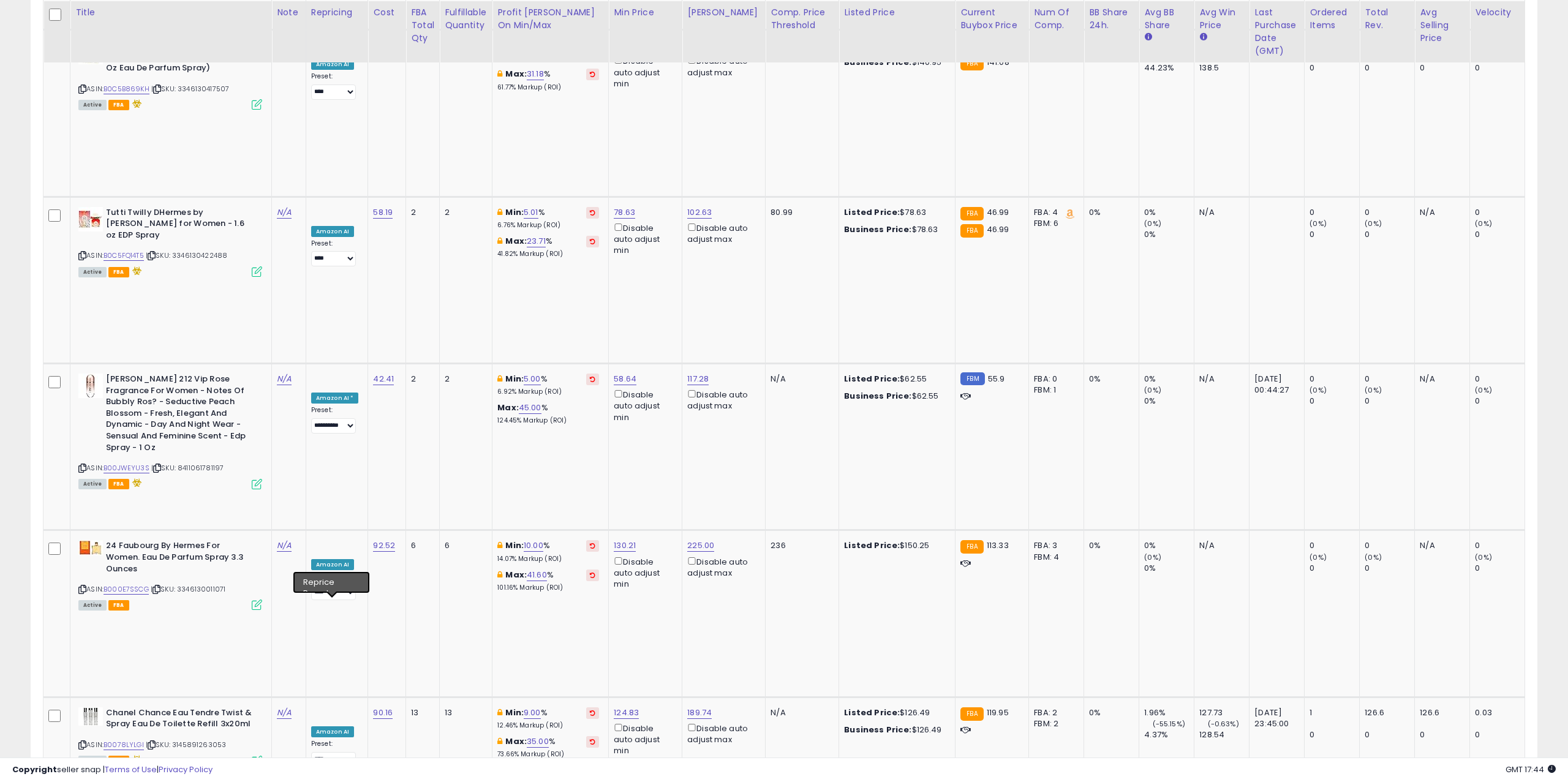
select select "****"
drag, startPoint x: 477, startPoint y: 520, endPoint x: 444, endPoint y: 520, distance: 33.0
click at [445, 457] on input "****" at bounding box center [499, 523] width 109 height 21
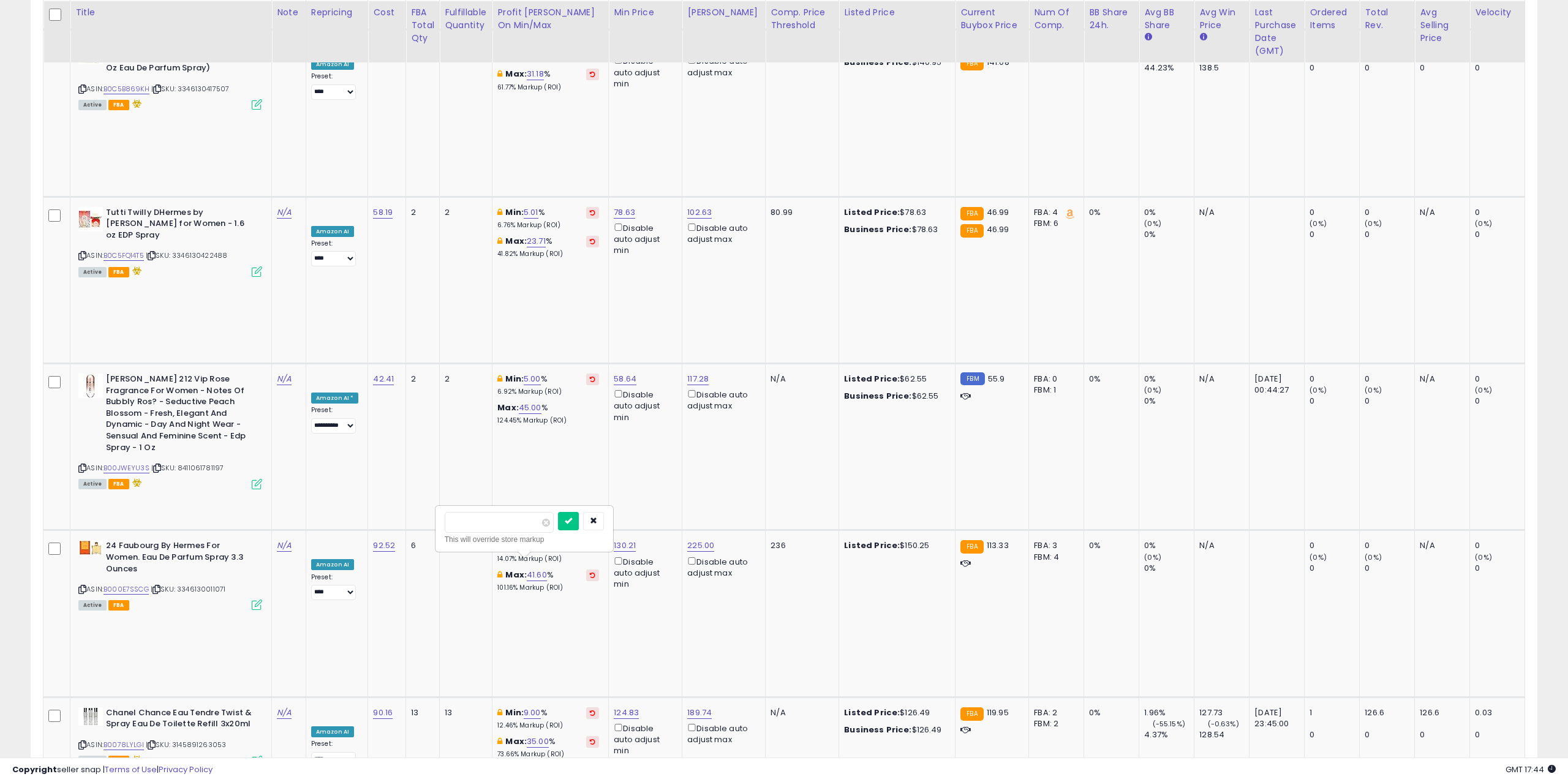
click at [558, 457] on button "submit" at bounding box center [569, 521] width 21 height 18
drag, startPoint x: 474, startPoint y: 521, endPoint x: 429, endPoint y: 522, distance: 45.0
click at [429, 457] on tbody "Chanel Bleu De Channel Twist & Spray Eau De Toilette Refill 3x20ml ads ASIN: B0…" at bounding box center [1324, 615] width 2560 height 3504
type input "*"
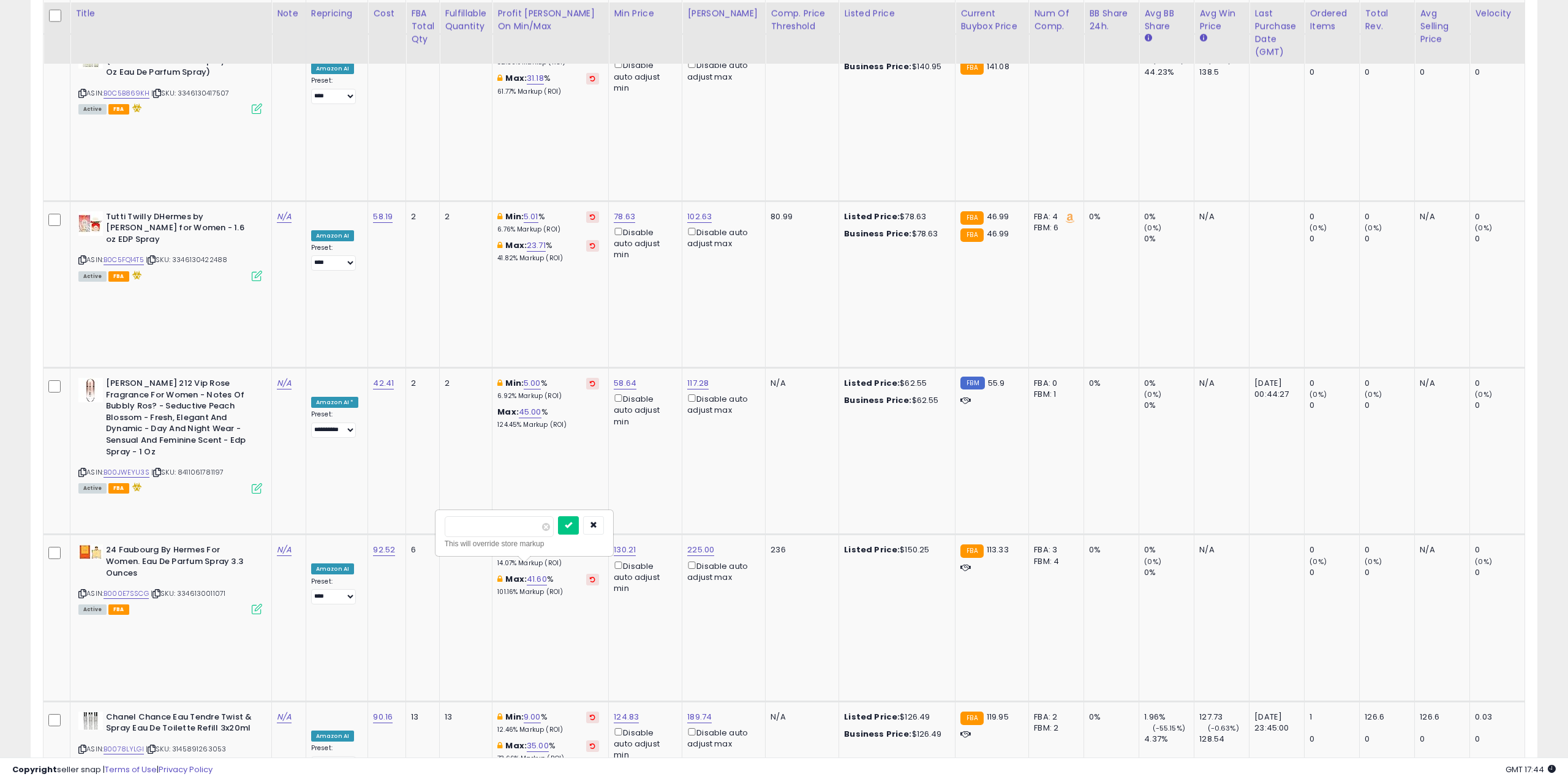
click button "submit" at bounding box center [569, 526] width 21 height 18
drag, startPoint x: 491, startPoint y: 532, endPoint x: 430, endPoint y: 527, distance: 61.2
click at [430, 457] on tbody "Chanel Bleu De Channel Twist & Spray Eau De Toilette Refill 3x20ml ads ASIN: B0…" at bounding box center [1324, 619] width 2560 height 3504
type input "*"
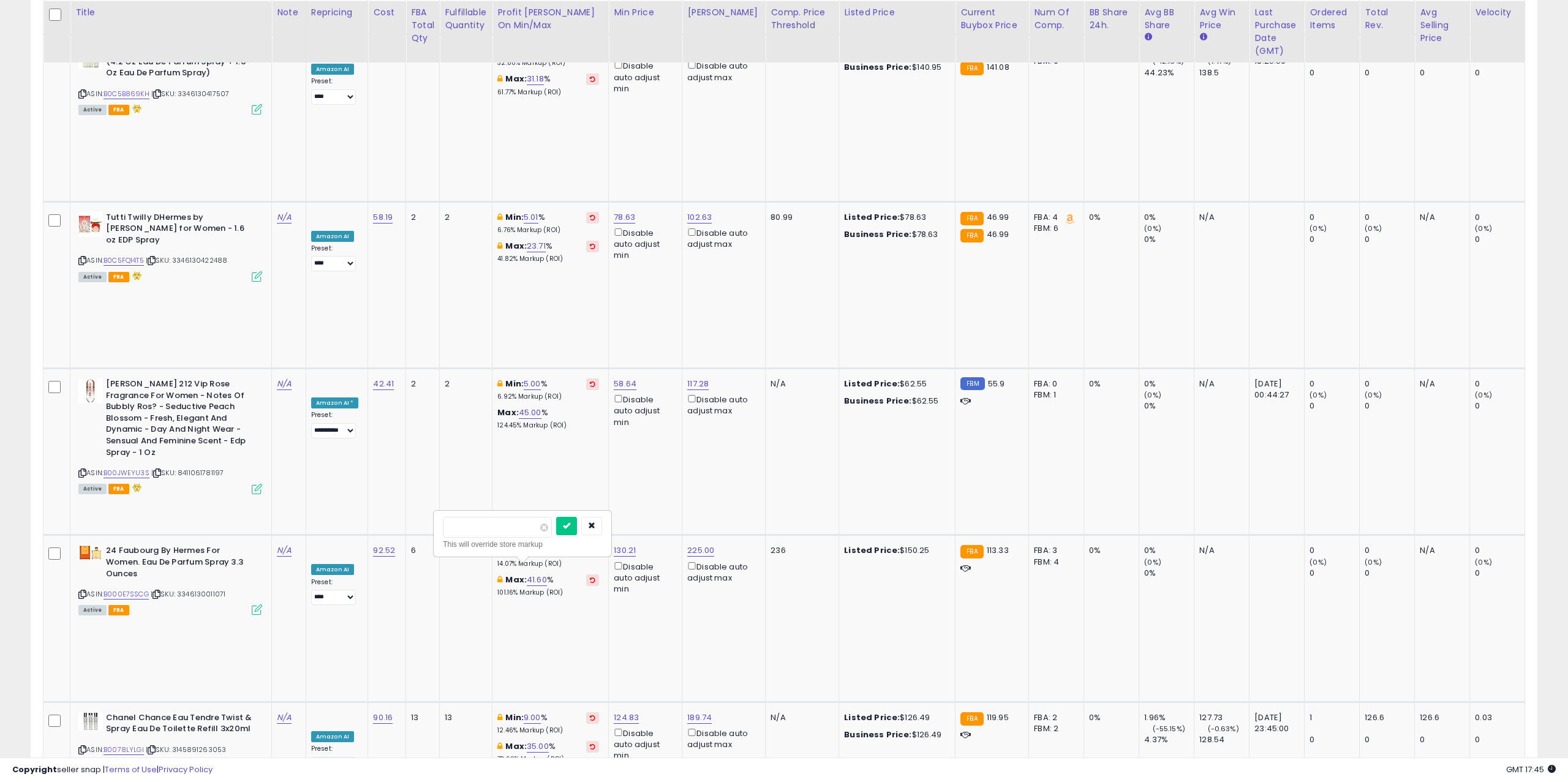
click button "submit" at bounding box center [566, 526] width 21 height 18
